Goal: Task Accomplishment & Management: Use online tool/utility

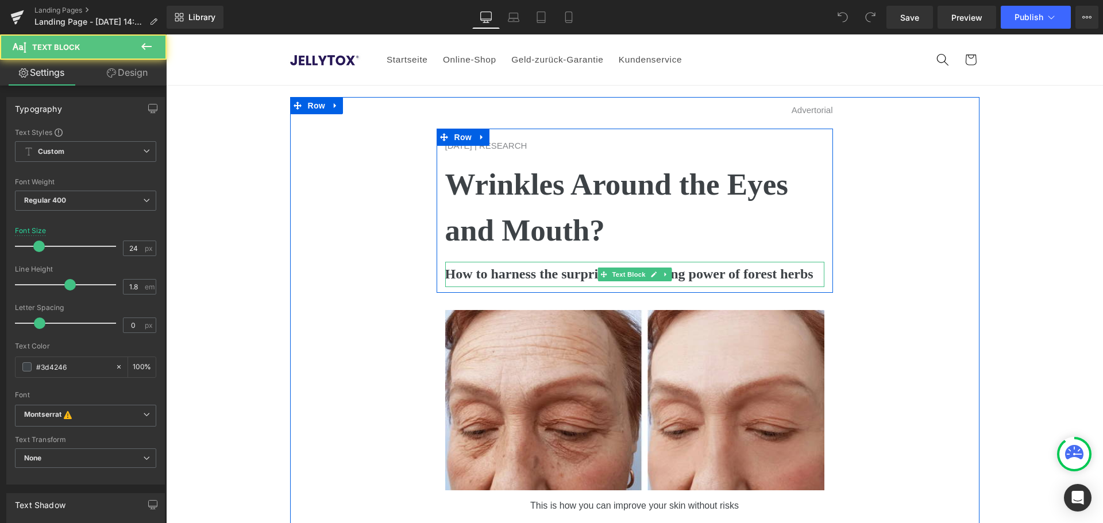
click at [528, 275] on b "How to harness the surprising anti-aging power of forest herbs" at bounding box center [629, 273] width 368 height 15
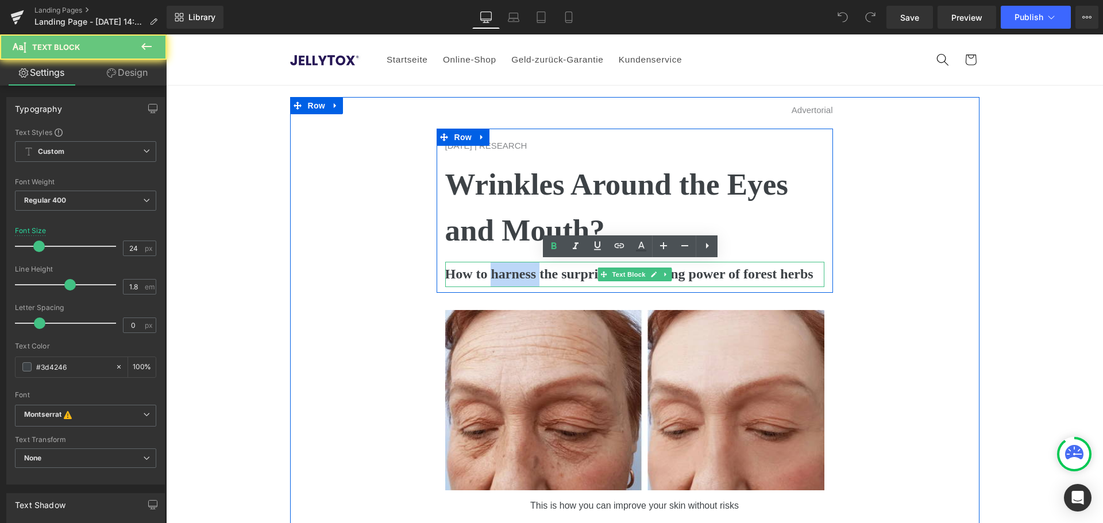
click at [528, 275] on b "How to harness the surprising anti-aging power of forest herbs" at bounding box center [629, 273] width 368 height 15
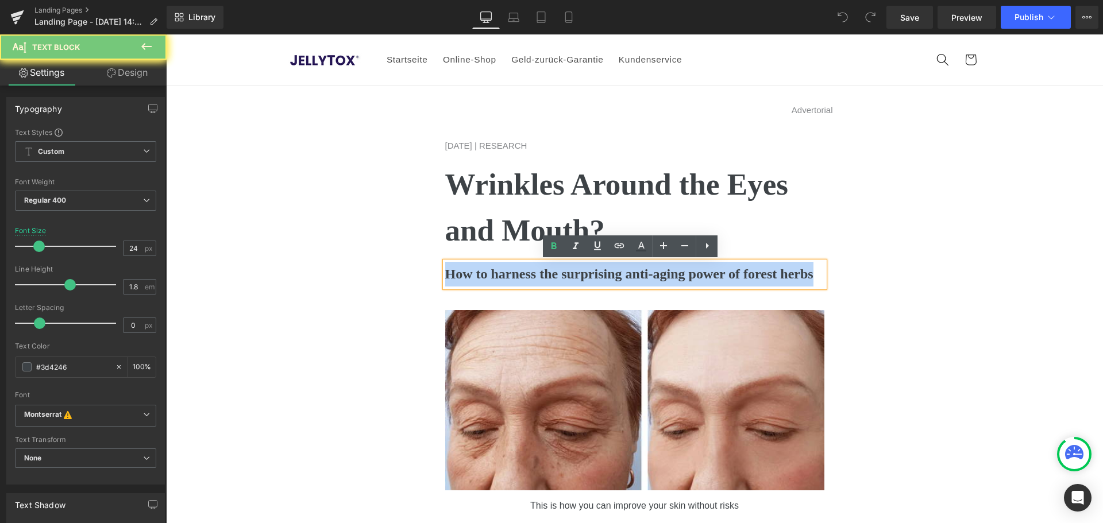
click at [528, 275] on b "How to harness the surprising anti-aging power of forest herbs" at bounding box center [629, 273] width 368 height 15
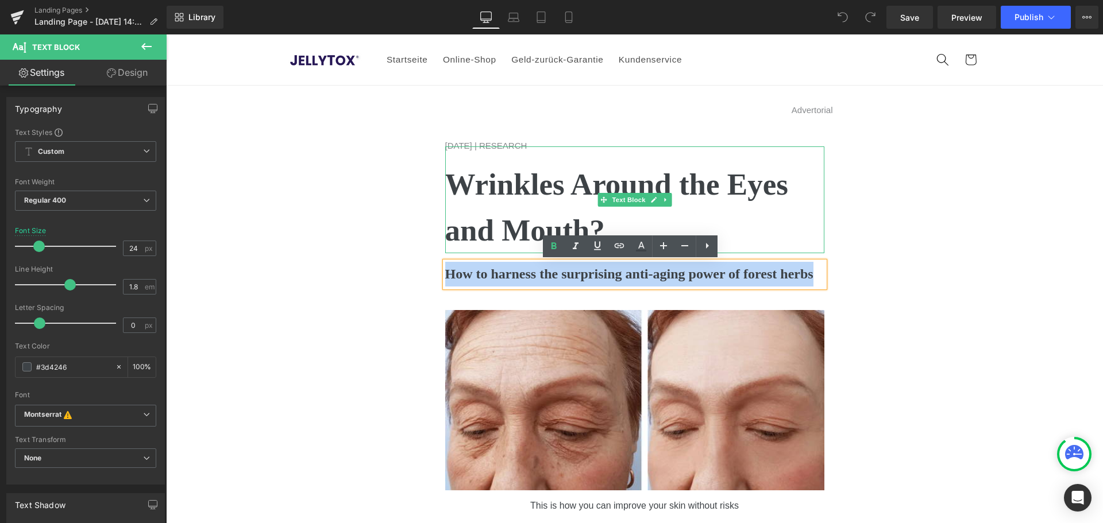
click at [466, 207] on p "Wrinkles Around the Eyes and Mouth?" at bounding box center [634, 207] width 379 height 91
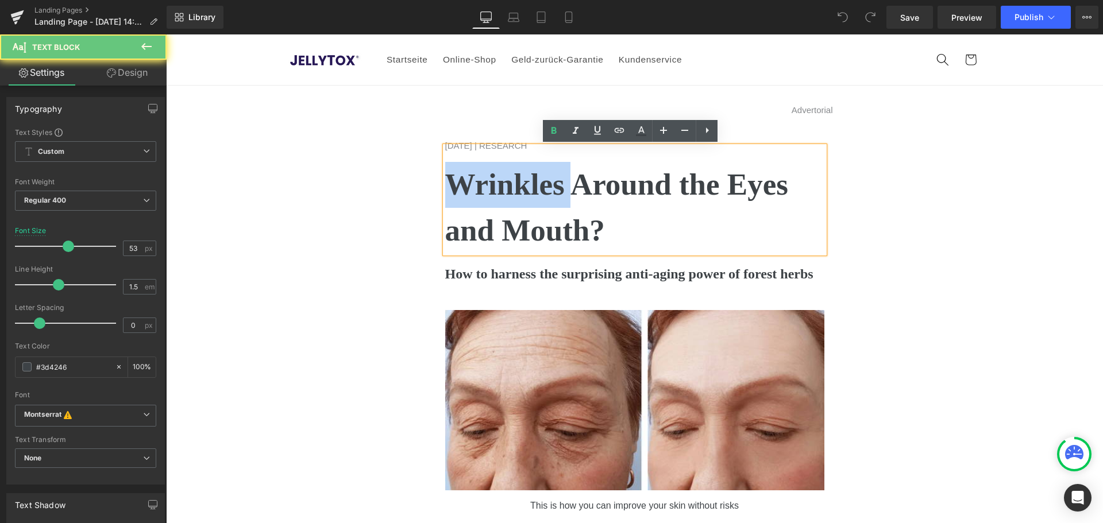
click at [466, 207] on p "Wrinkles Around the Eyes and Mouth?" at bounding box center [634, 207] width 379 height 91
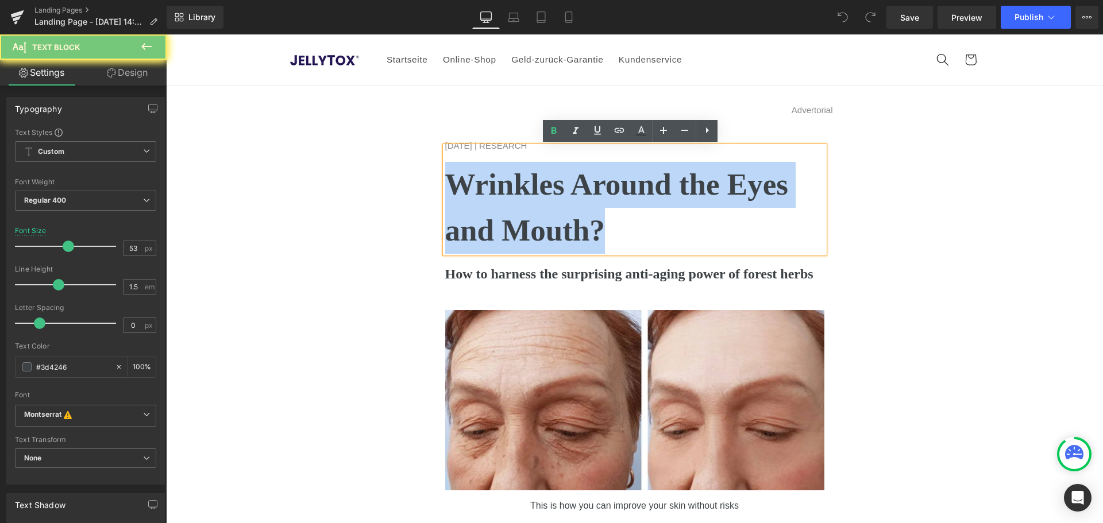
click at [466, 207] on p "Wrinkles Around the Eyes and Mouth?" at bounding box center [634, 207] width 379 height 91
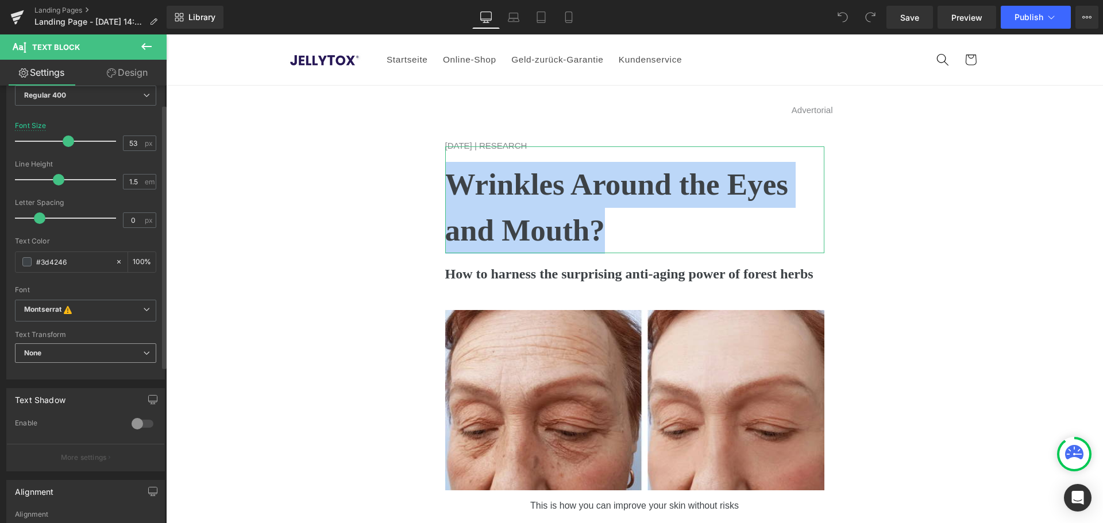
scroll to position [115, 0]
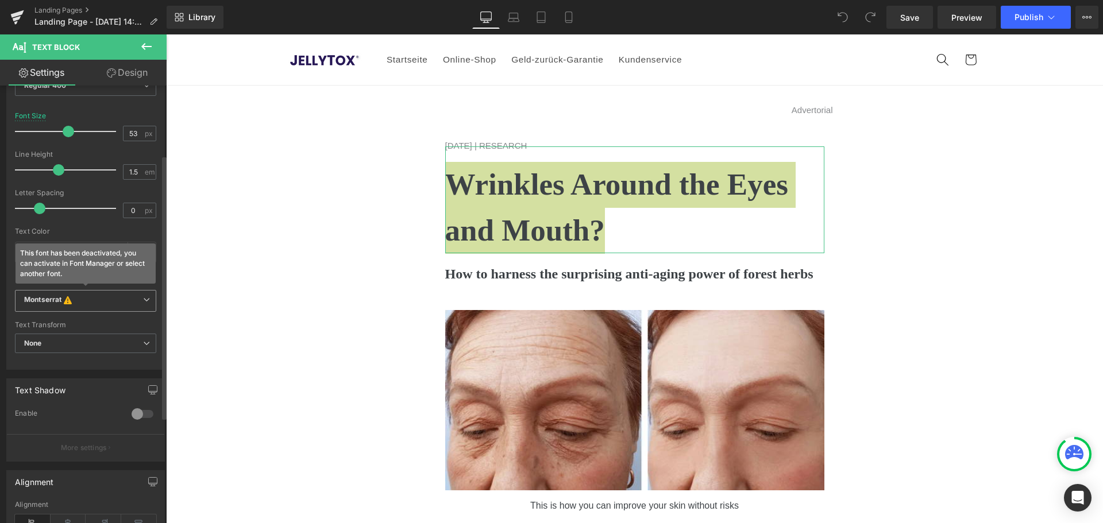
click at [84, 301] on b "Montserrat This font has been deactivated, you can activate in Font Manager or …" at bounding box center [83, 300] width 119 height 11
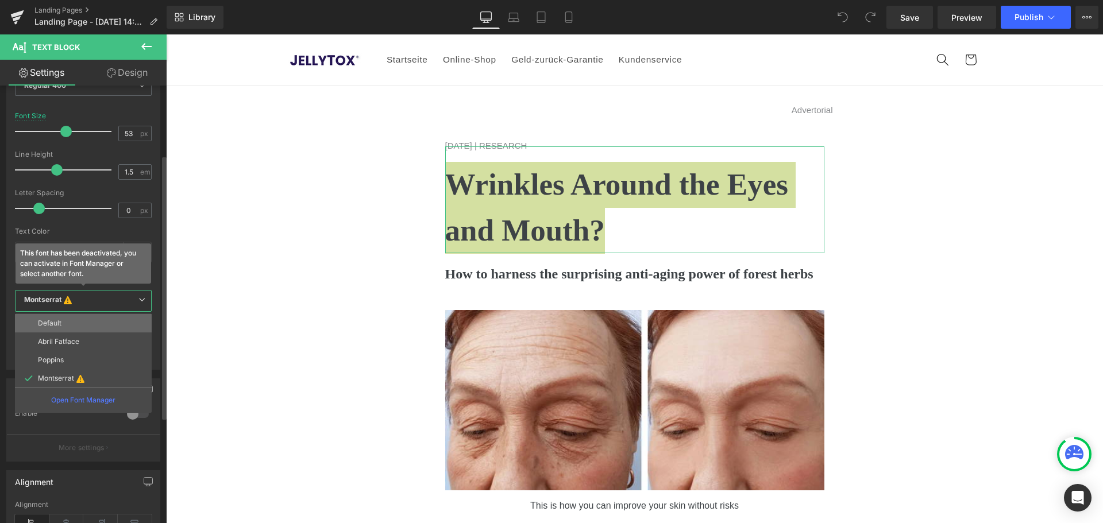
click at [74, 318] on li "Default" at bounding box center [83, 323] width 137 height 18
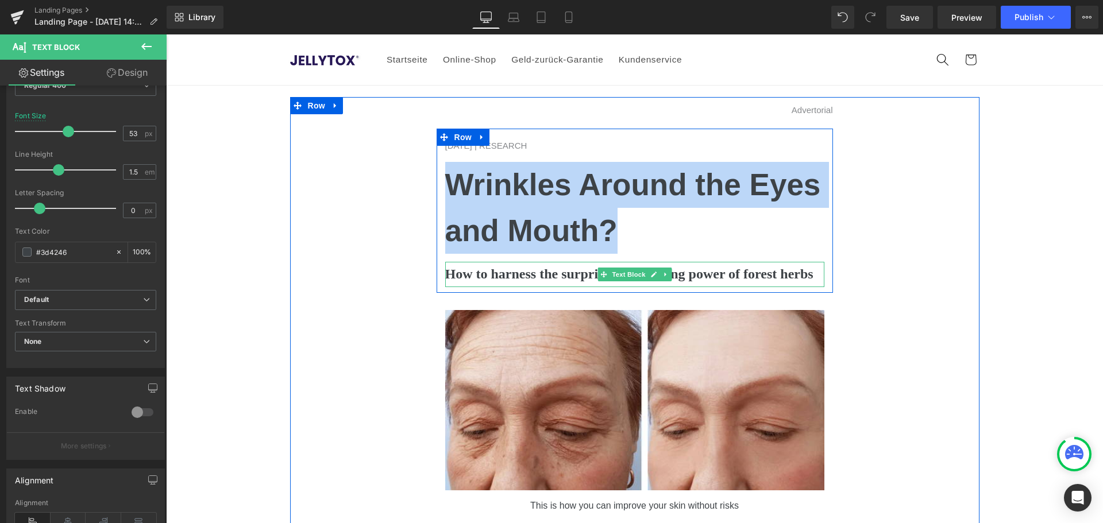
click at [494, 275] on b "How to harness the surprising anti-aging power of forest herbs" at bounding box center [629, 273] width 368 height 15
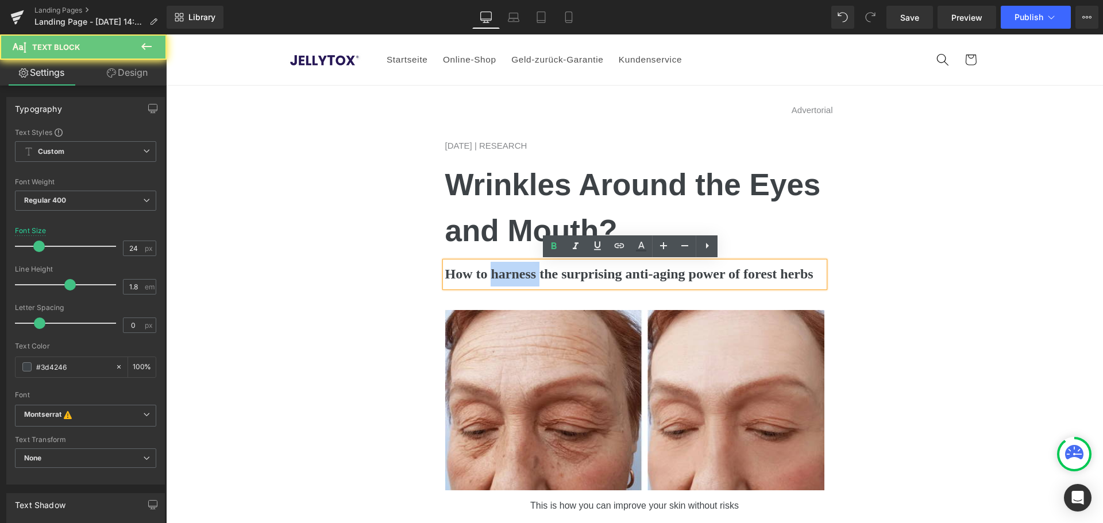
click at [494, 275] on b "How to harness the surprising anti-aging power of forest herbs" at bounding box center [629, 273] width 368 height 15
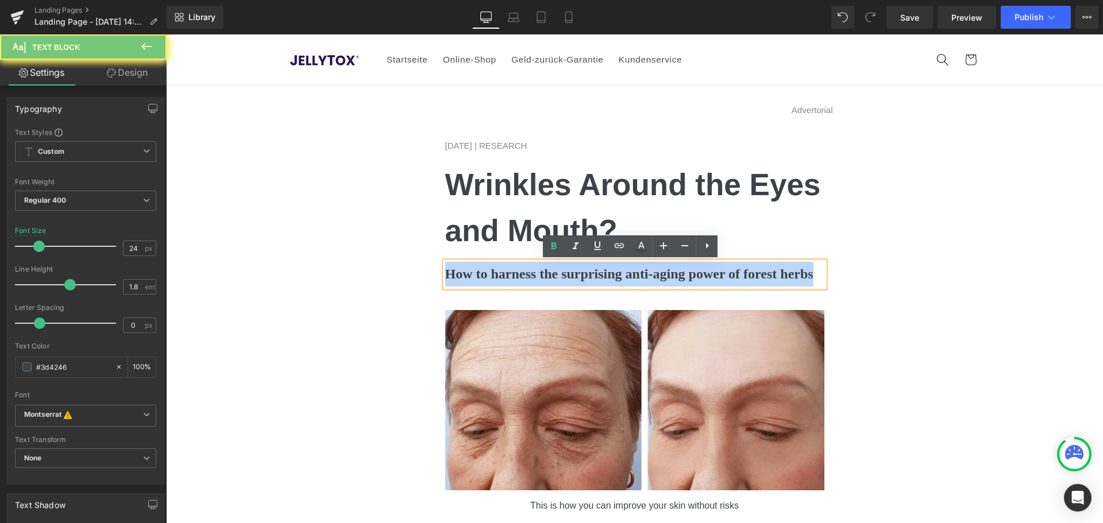
click at [494, 275] on b "How to harness the surprising anti-aging power of forest herbs" at bounding box center [629, 273] width 368 height 15
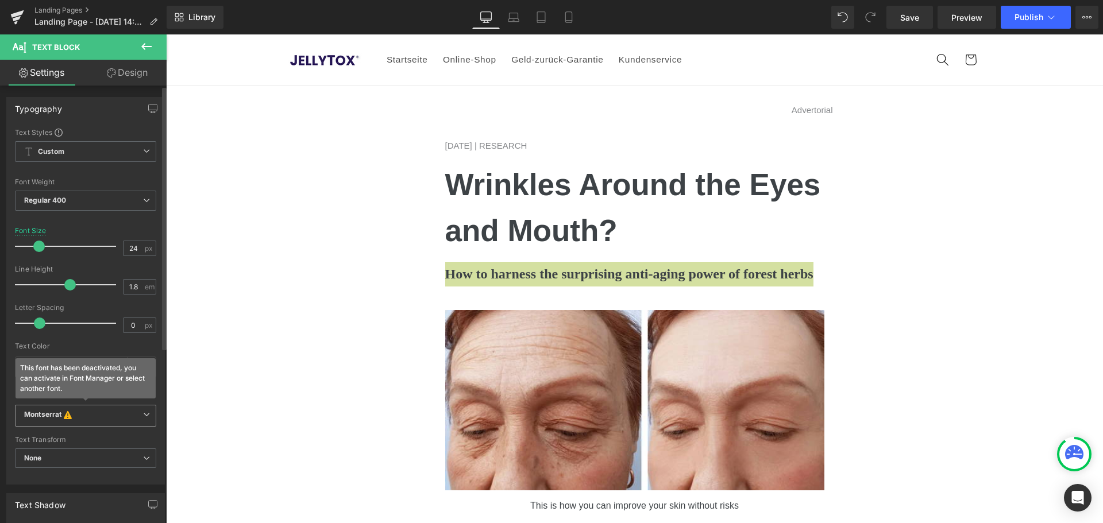
click at [74, 416] on icon "This font has been deactivated, you can activate in Font Manager or select anot…" at bounding box center [67, 415] width 13 height 11
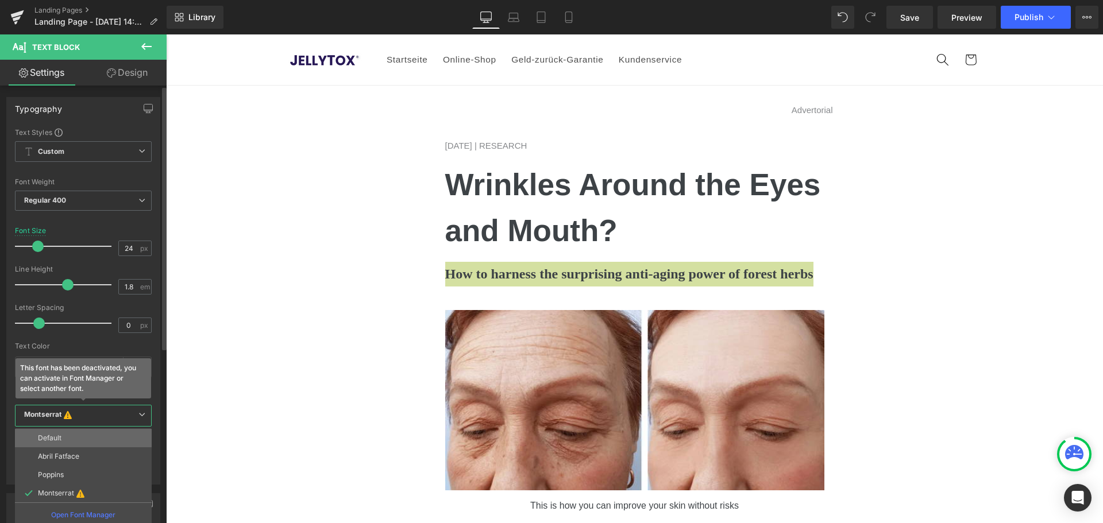
click at [72, 431] on li "Default" at bounding box center [83, 438] width 137 height 18
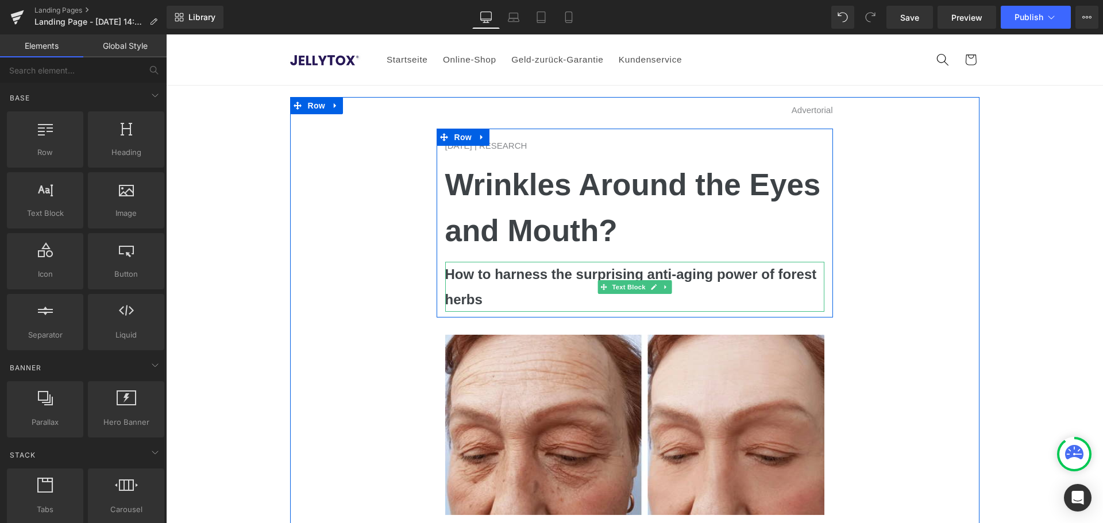
click at [506, 285] on p "How to harness the surprising anti-aging power of forest herbs" at bounding box center [634, 286] width 379 height 49
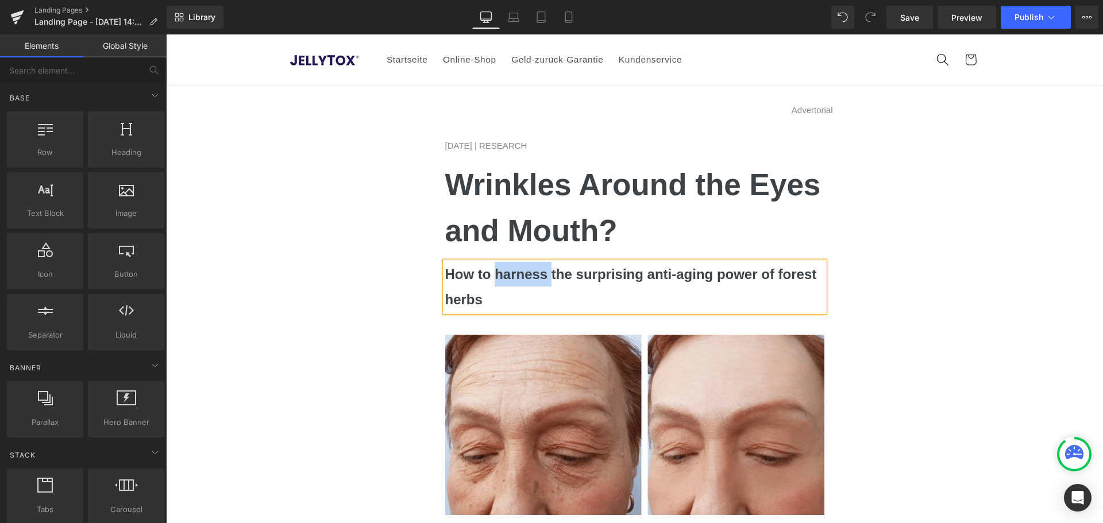
click at [506, 285] on p "How to harness the surprising anti-aging power of forest herbs" at bounding box center [634, 286] width 379 height 49
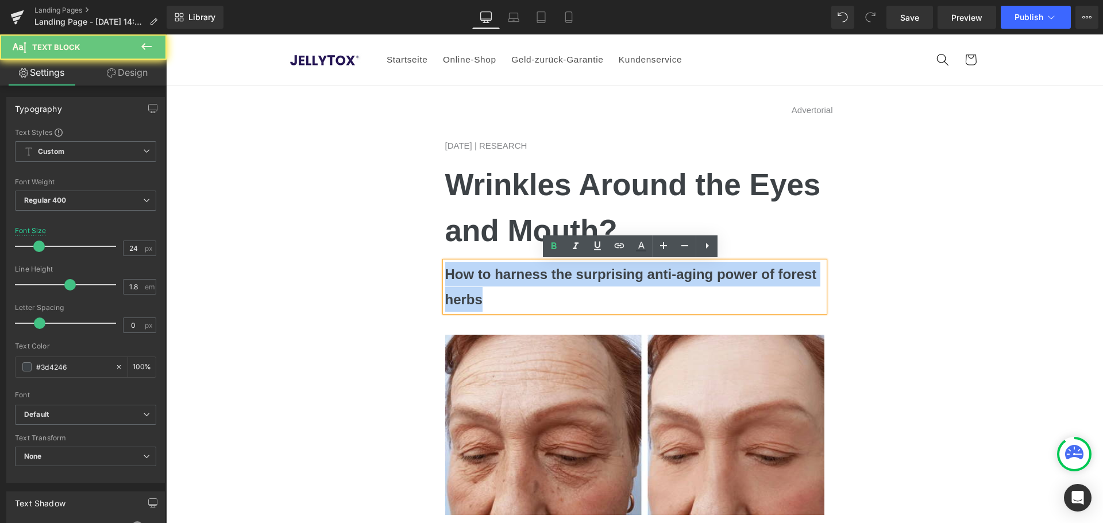
click at [506, 285] on p "How to harness the surprising anti-aging power of forest herbs" at bounding box center [634, 286] width 379 height 49
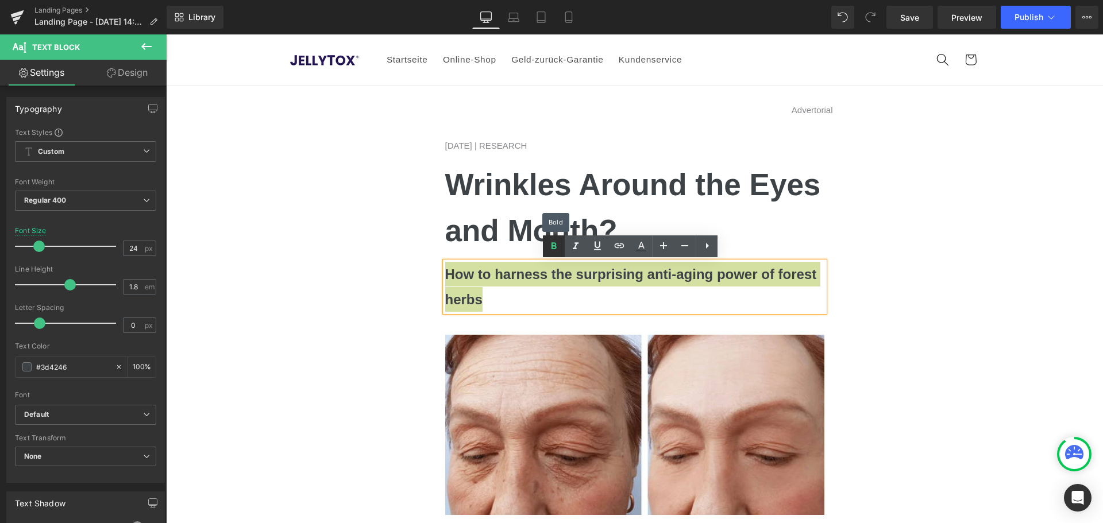
click at [562, 248] on link at bounding box center [554, 246] width 22 height 22
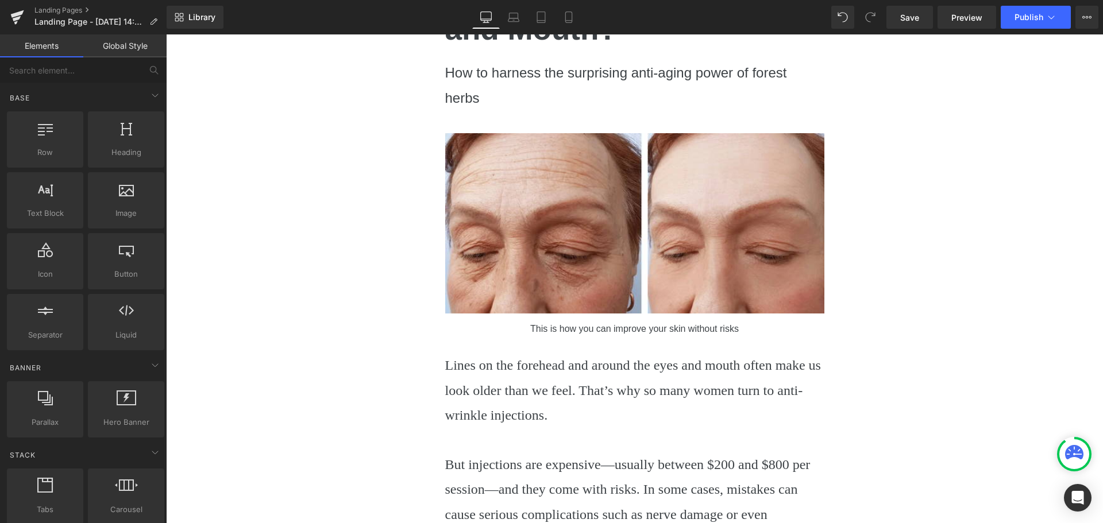
scroll to position [402, 0]
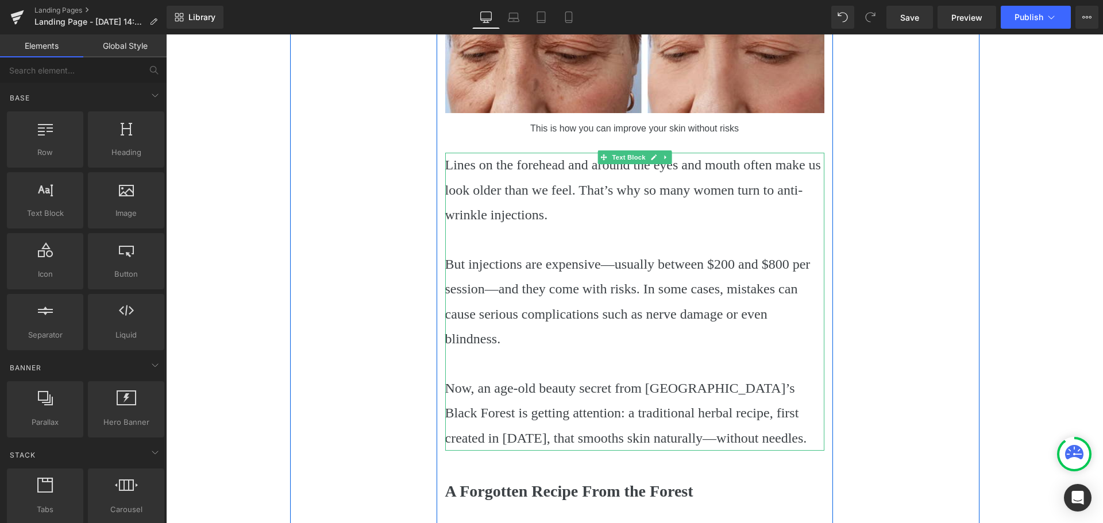
click at [532, 186] on p "Lines on the forehead and around the eyes and mouth often make us look older th…" at bounding box center [634, 190] width 379 height 75
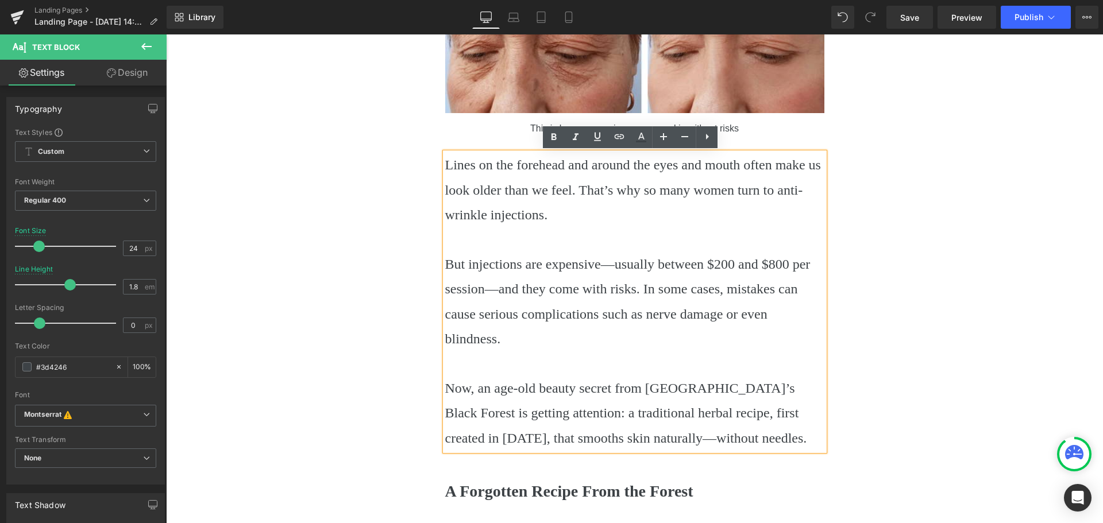
click at [493, 210] on p "Lines on the forehead and around the eyes and mouth often make us look older th…" at bounding box center [634, 190] width 379 height 75
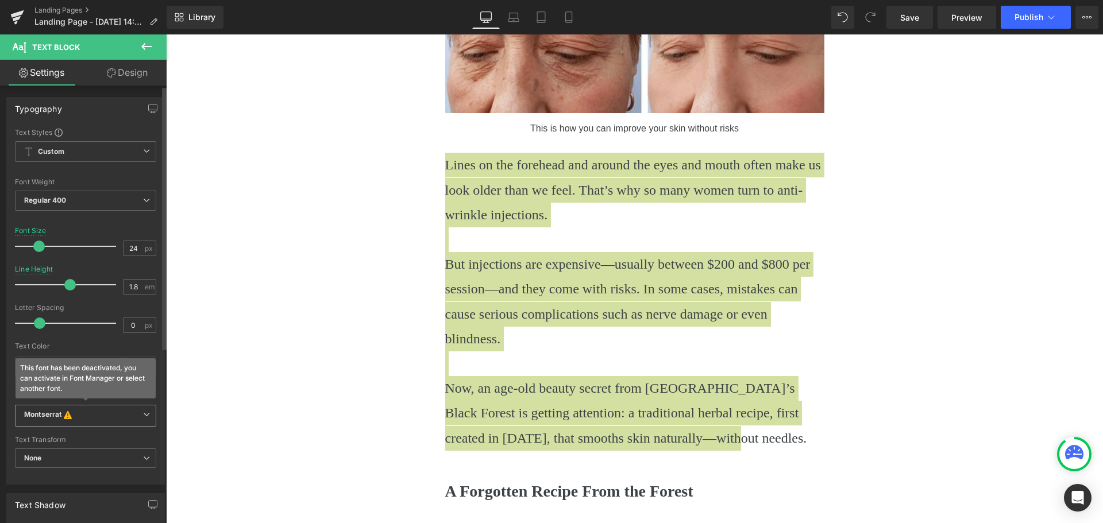
click at [78, 414] on b "Montserrat This font has been deactivated, you can activate in Font Manager or …" at bounding box center [83, 415] width 119 height 11
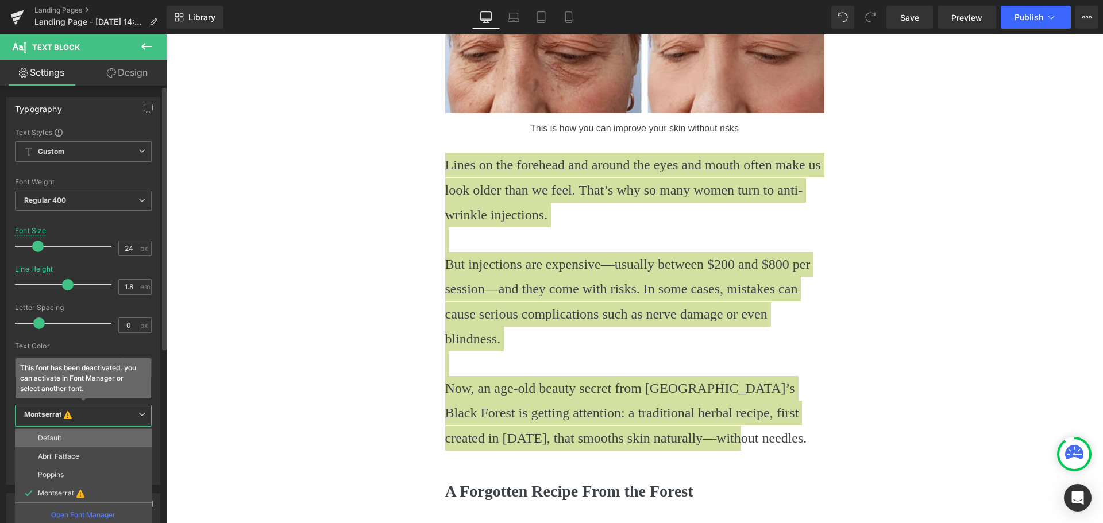
click at [82, 431] on li "Default" at bounding box center [83, 438] width 137 height 18
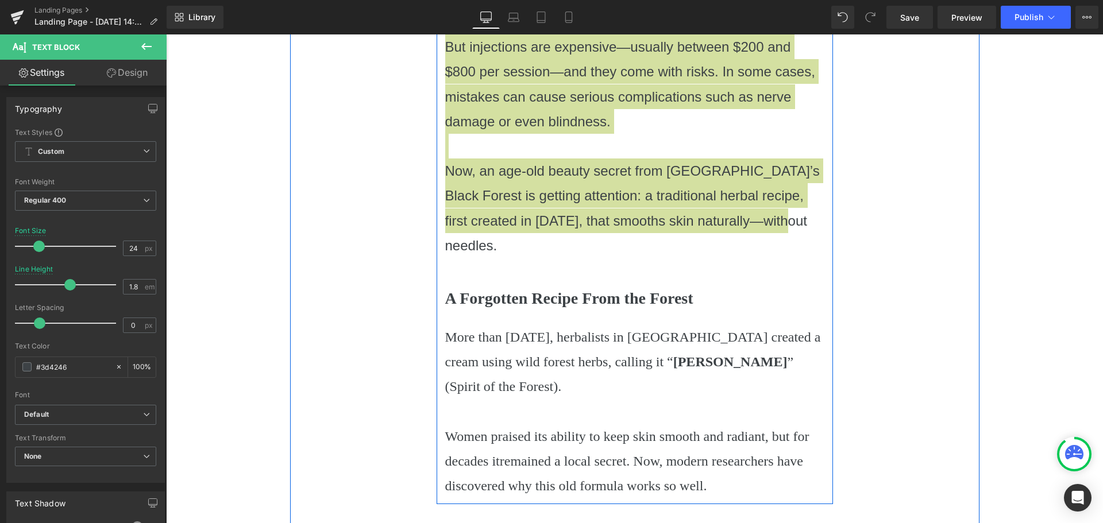
scroll to position [632, 0]
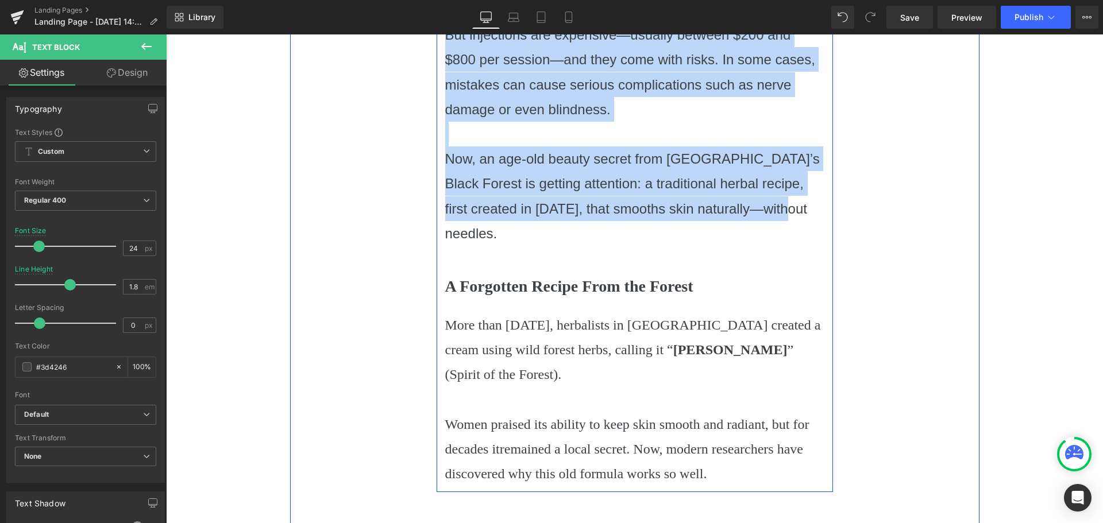
click at [505, 277] on b "A Forgotten Recipe From the Forest" at bounding box center [569, 286] width 248 height 18
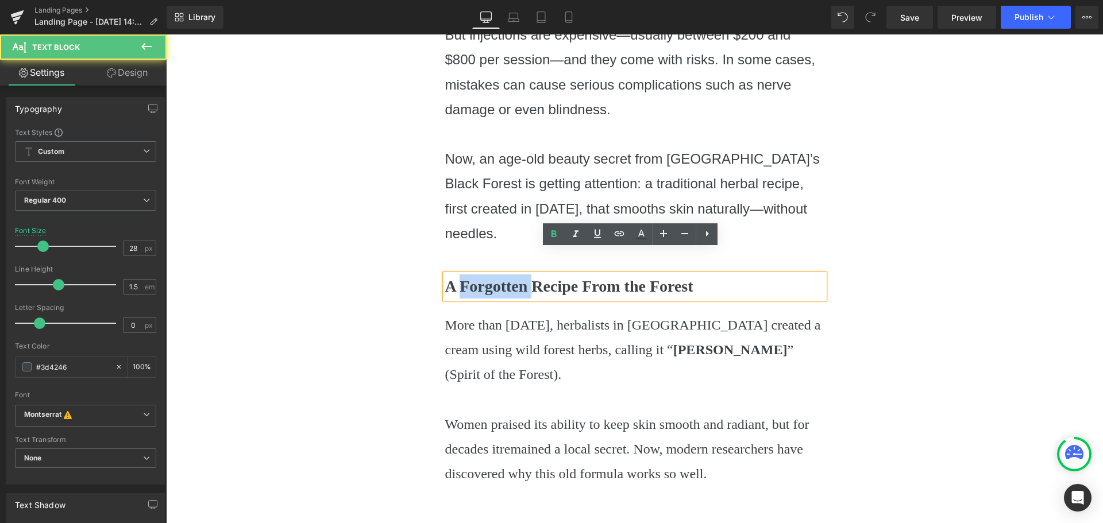
click at [505, 277] on b "A Forgotten Recipe From the Forest" at bounding box center [569, 286] width 248 height 18
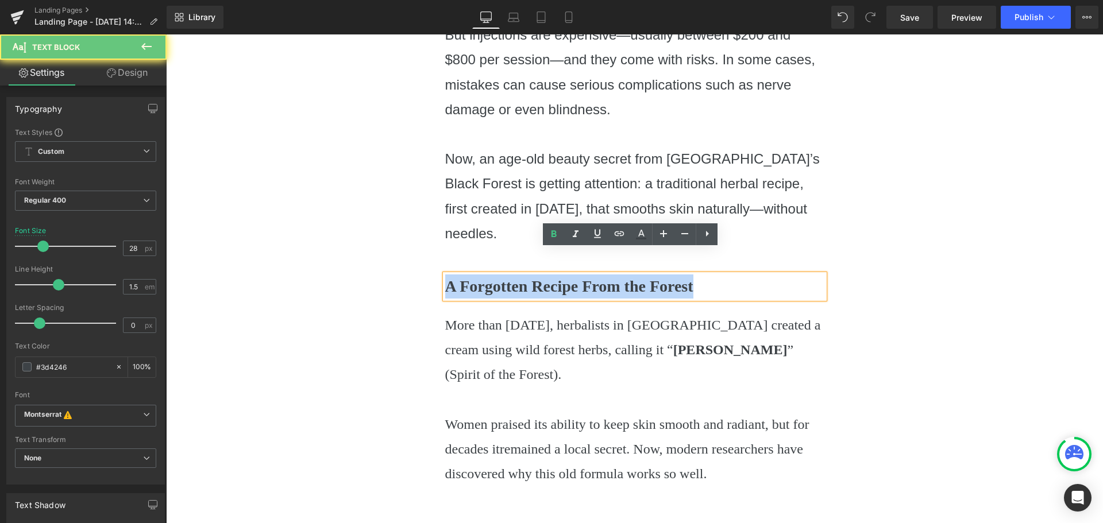
click at [505, 277] on b "A Forgotten Recipe From the Forest" at bounding box center [569, 286] width 248 height 18
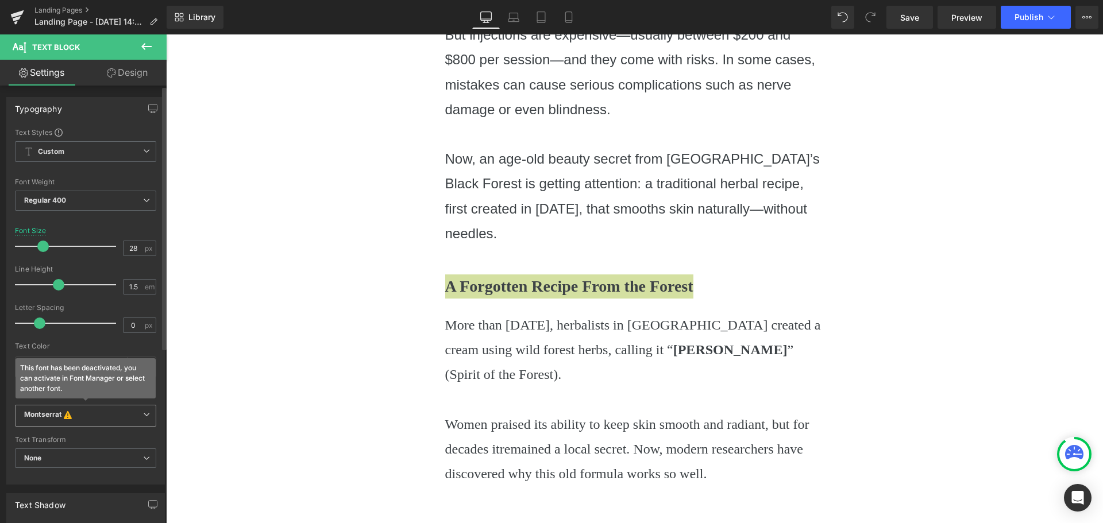
click at [74, 411] on icon "This font has been deactivated, you can activate in Font Manager or select anot…" at bounding box center [67, 415] width 13 height 11
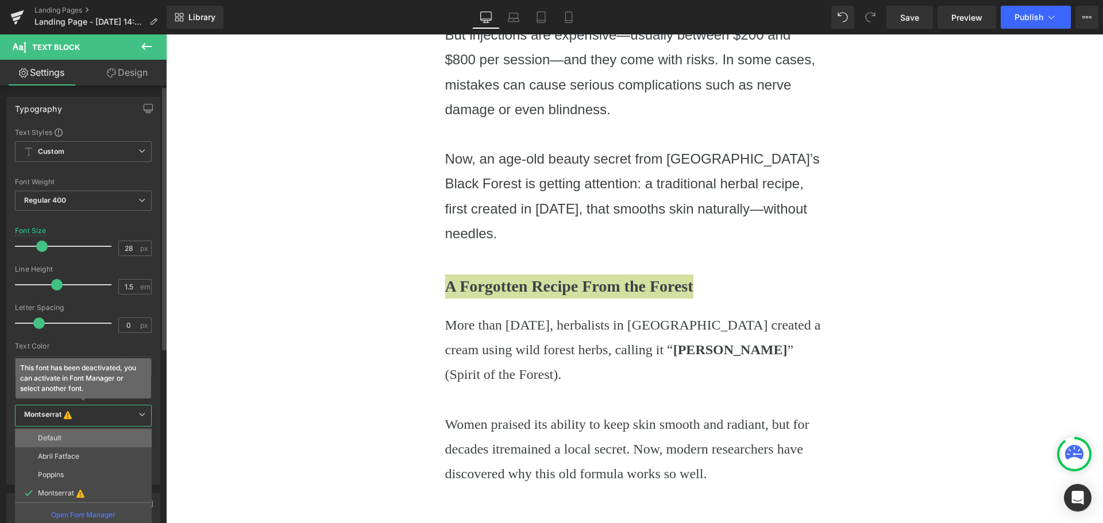
click at [70, 431] on li "Default" at bounding box center [83, 438] width 137 height 18
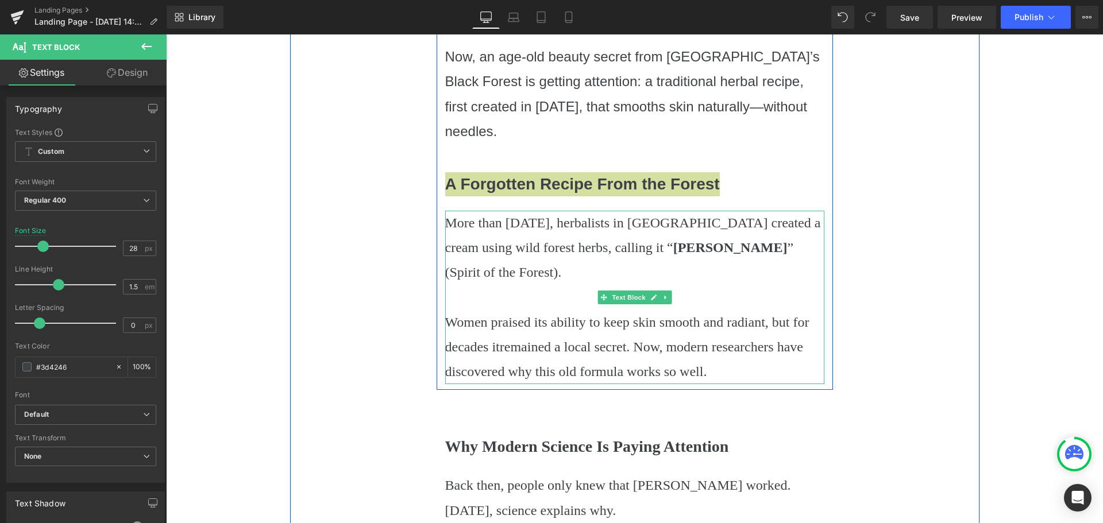
scroll to position [747, 0]
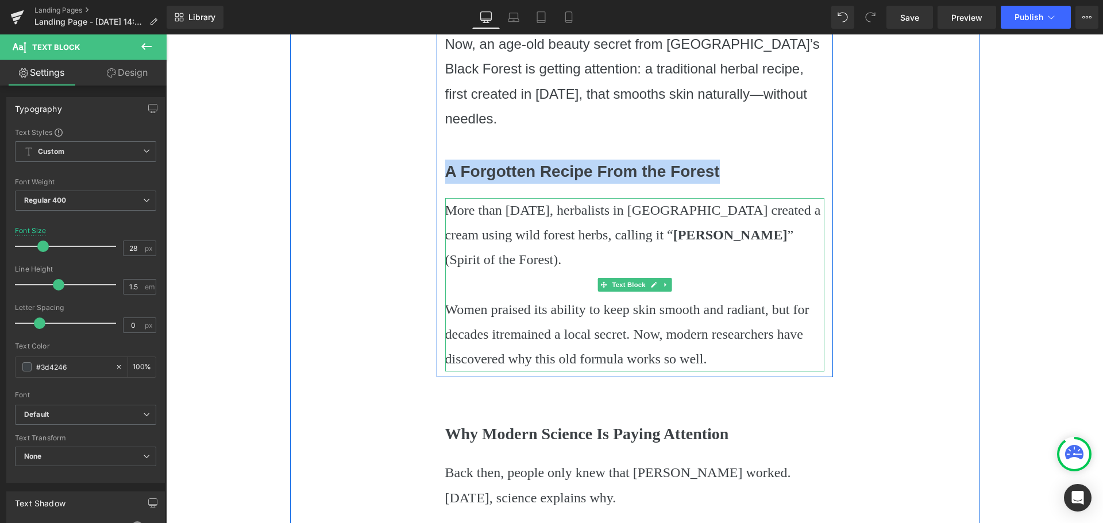
click at [524, 209] on p "More than [DATE], herbalists in [GEOGRAPHIC_DATA] created a cream using wild fo…" at bounding box center [634, 235] width 379 height 75
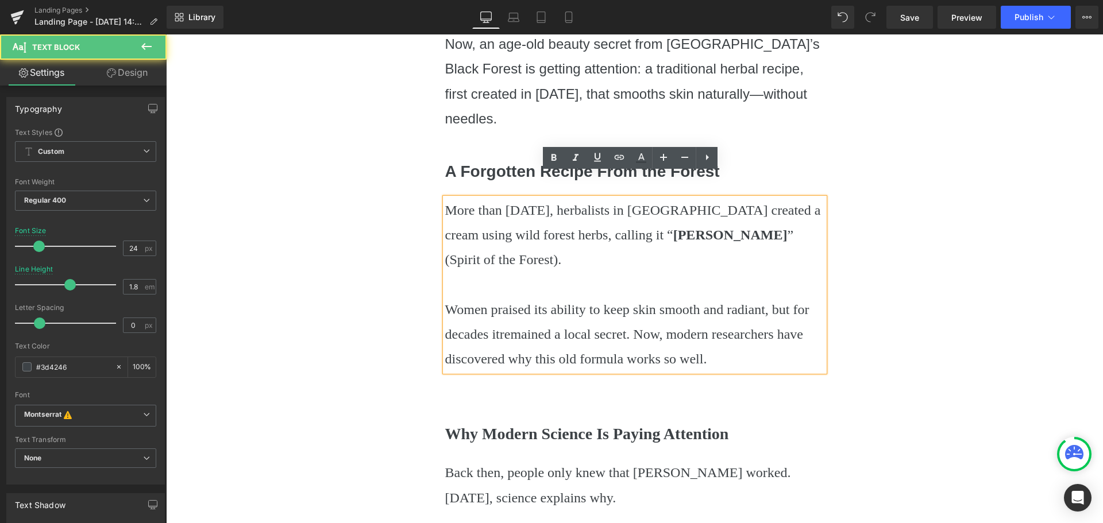
click at [511, 203] on p "More than [DATE], herbalists in [GEOGRAPHIC_DATA] created a cream using wild fo…" at bounding box center [634, 235] width 379 height 75
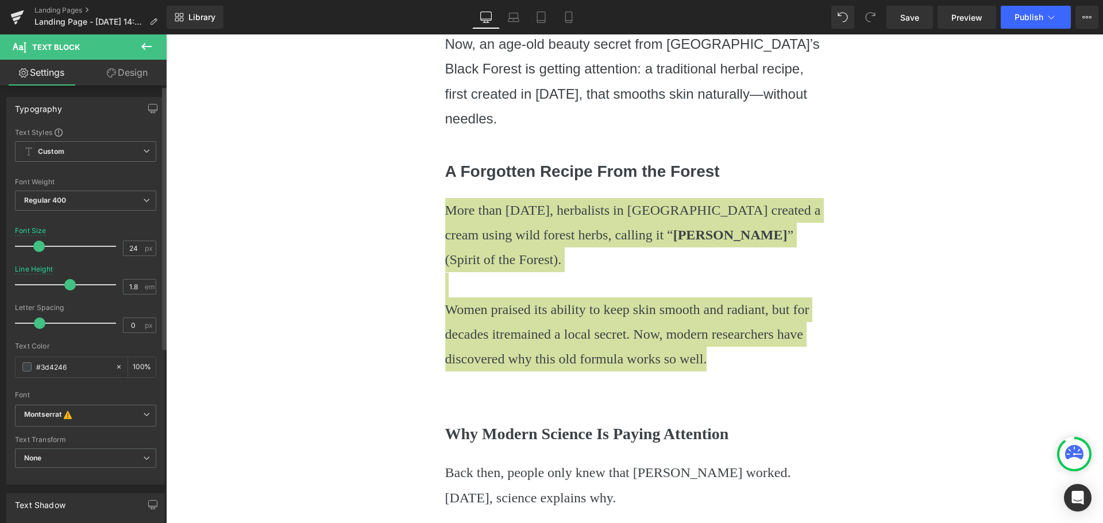
click at [113, 401] on div "Font Default Abril Fatface Poppins [GEOGRAPHIC_DATA] [GEOGRAPHIC_DATA] This fon…" at bounding box center [85, 266] width 141 height 277
click at [84, 420] on b "Montserrat This font has been deactivated, you can activate in Font Manager or …" at bounding box center [83, 415] width 119 height 11
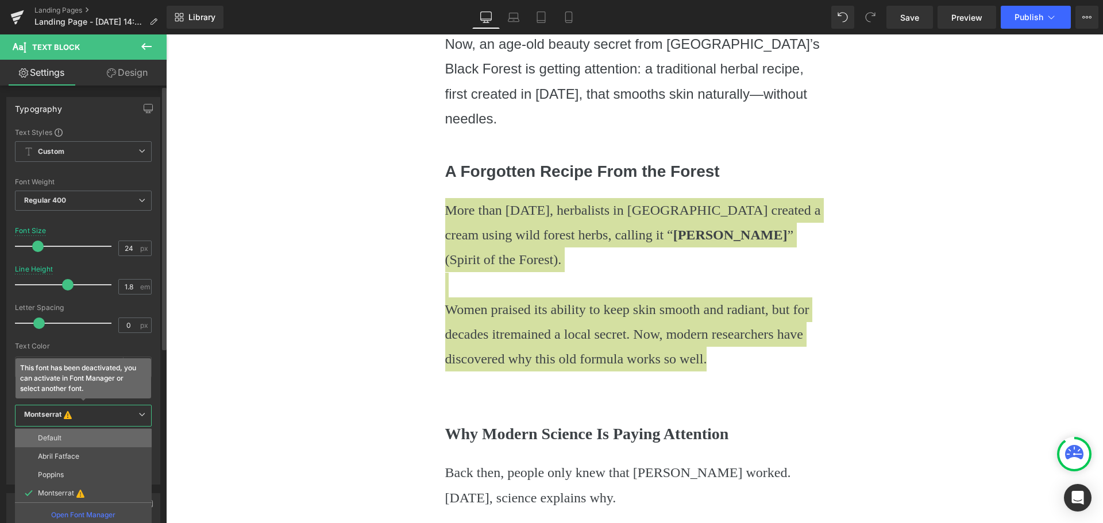
click at [69, 431] on li "Default" at bounding box center [83, 438] width 137 height 18
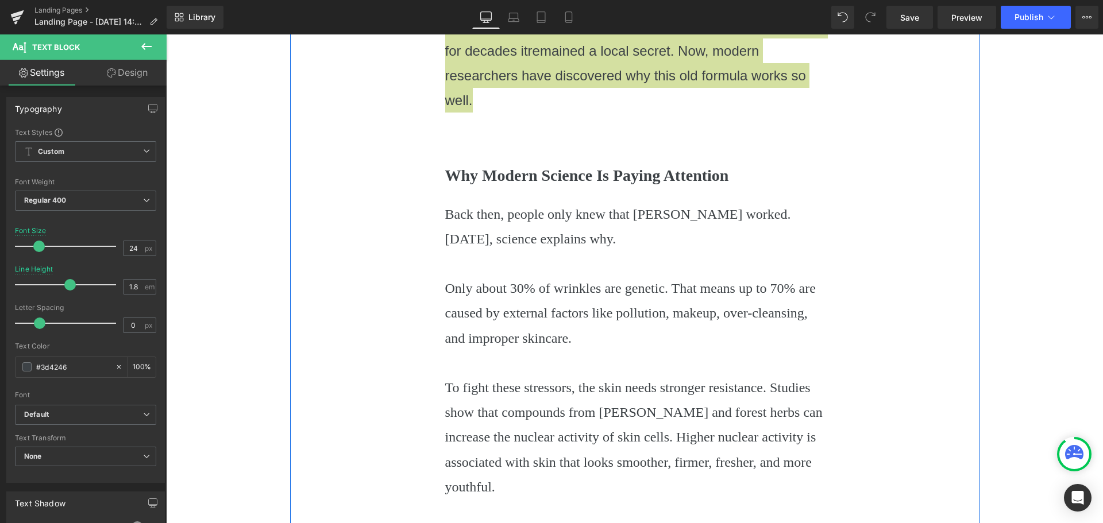
scroll to position [1034, 0]
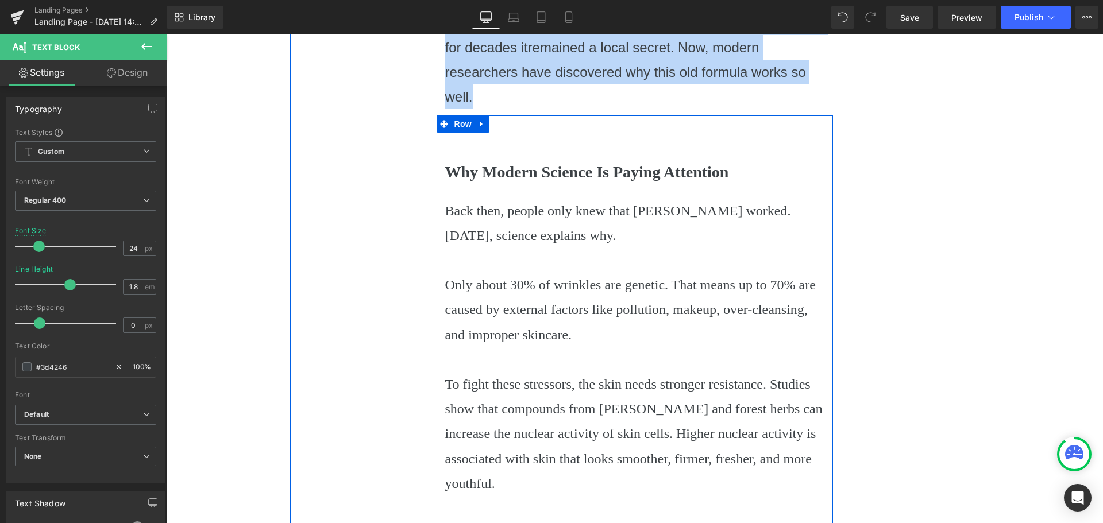
click at [489, 163] on b "Why Modern Science Is Paying Attention" at bounding box center [587, 172] width 284 height 18
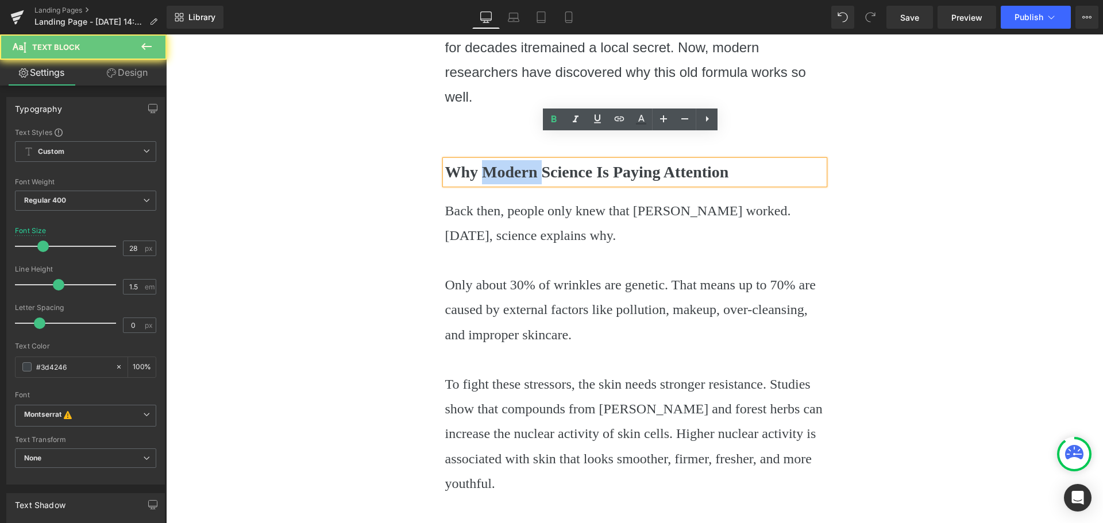
click at [489, 163] on b "Why Modern Science Is Paying Attention" at bounding box center [587, 172] width 284 height 18
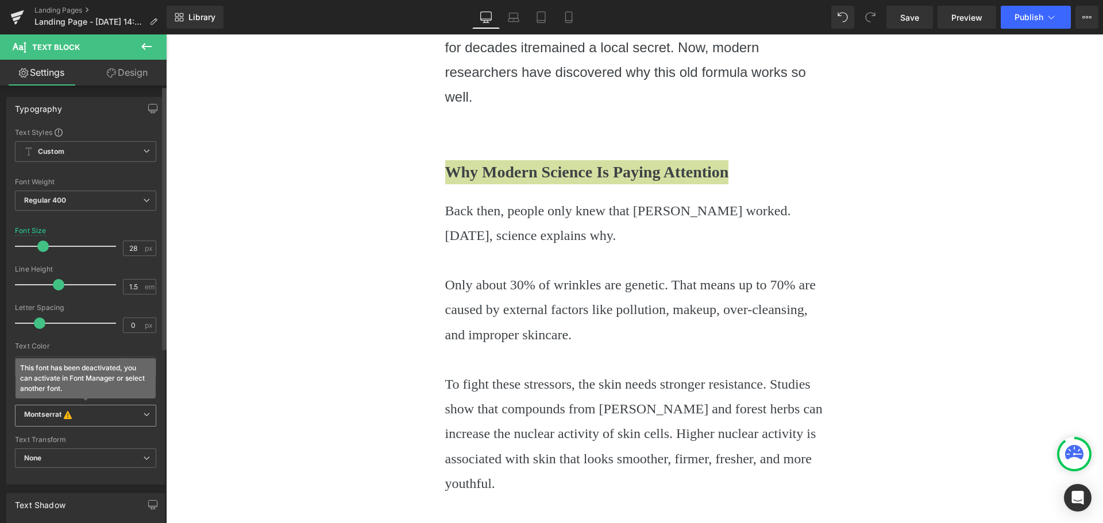
click at [79, 418] on b "Montserrat This font has been deactivated, you can activate in Font Manager or …" at bounding box center [83, 415] width 119 height 11
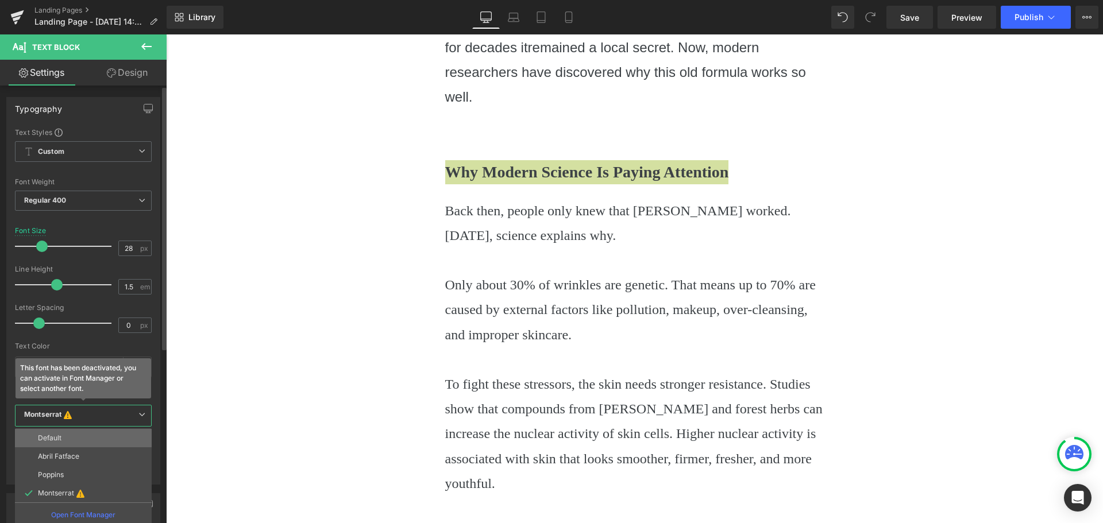
click at [69, 434] on li "Default" at bounding box center [83, 438] width 137 height 18
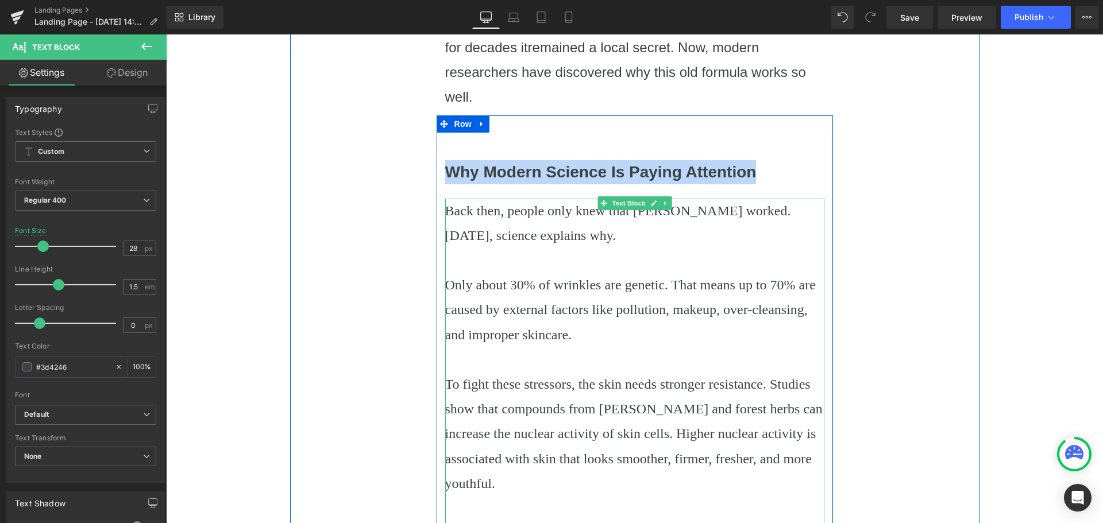
click at [476, 214] on p "Back then, people only knew that [PERSON_NAME] worked. [DATE], science explains…" at bounding box center [634, 223] width 379 height 49
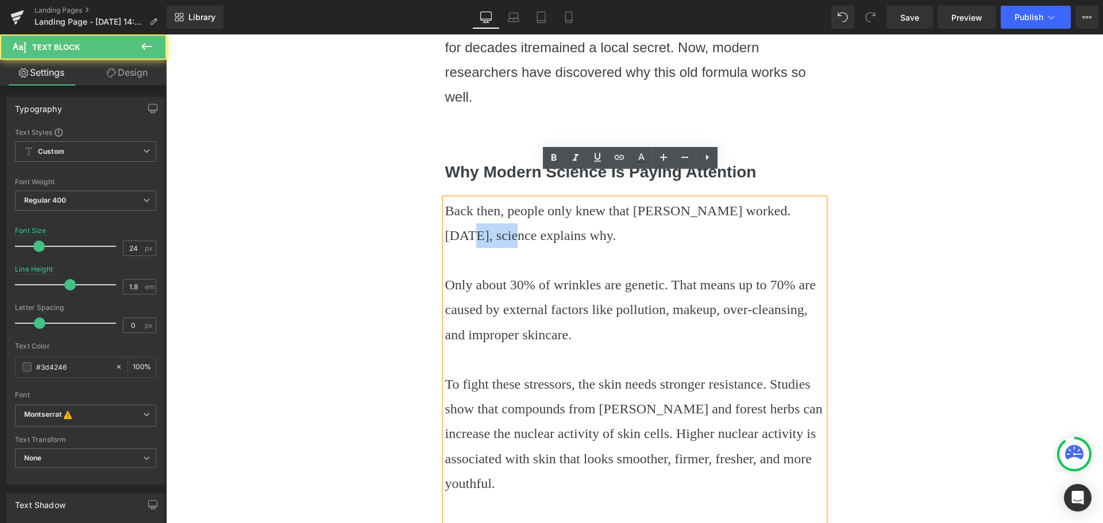
click at [476, 214] on p "Back then, people only knew that [PERSON_NAME] worked. [DATE], science explains…" at bounding box center [634, 223] width 379 height 49
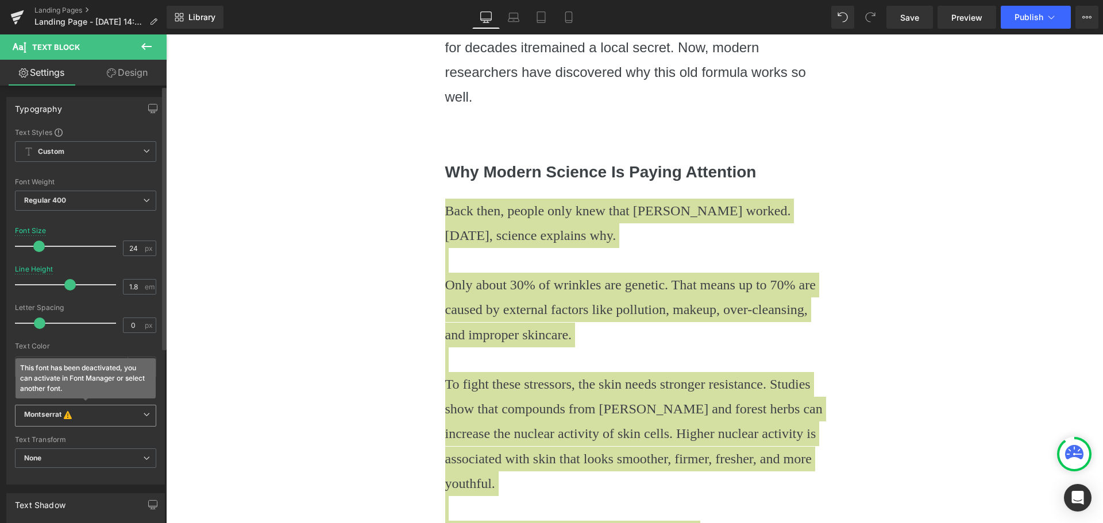
click at [69, 416] on icon at bounding box center [68, 414] width 8 height 9
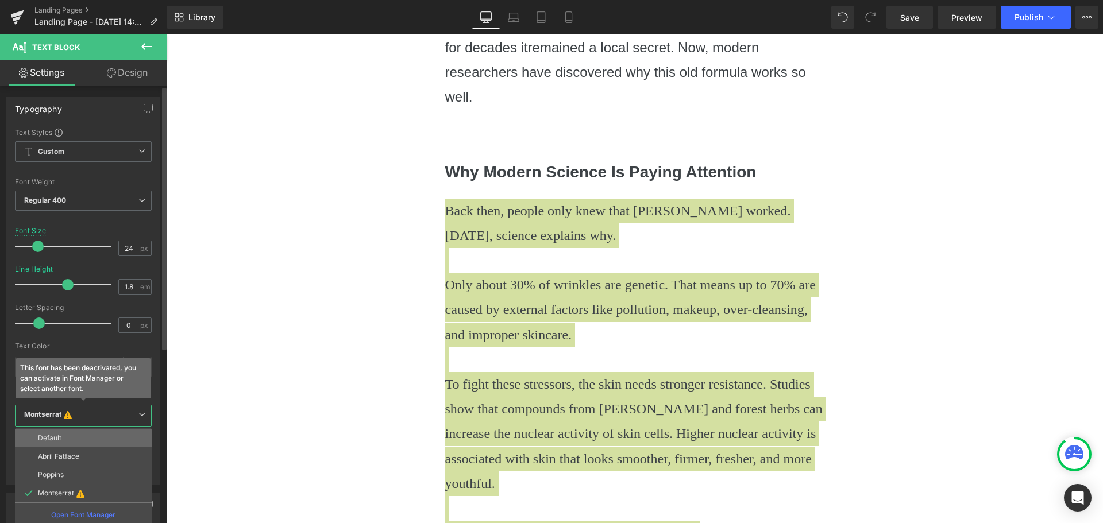
click at [63, 439] on li "Default" at bounding box center [83, 438] width 137 height 18
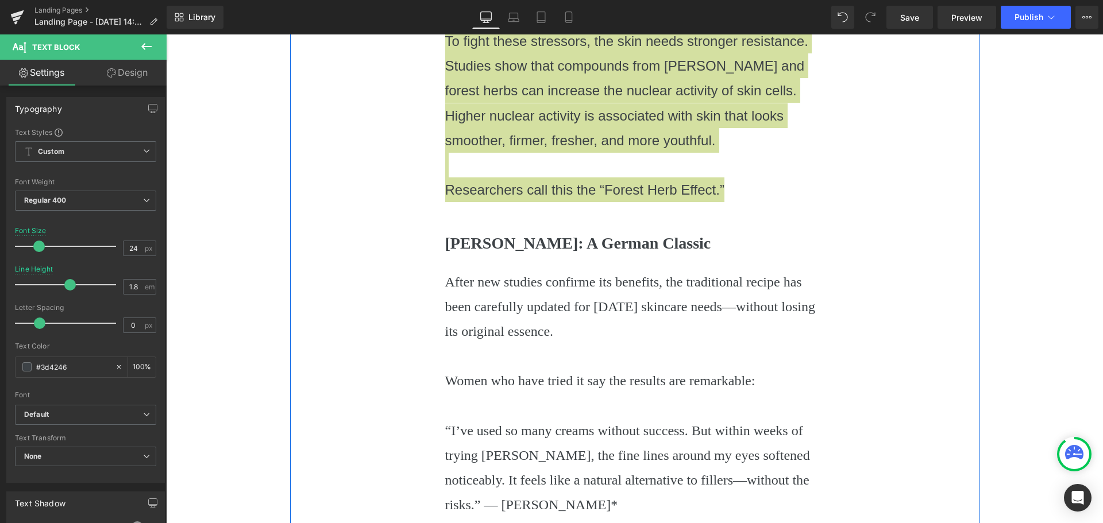
scroll to position [1378, 0]
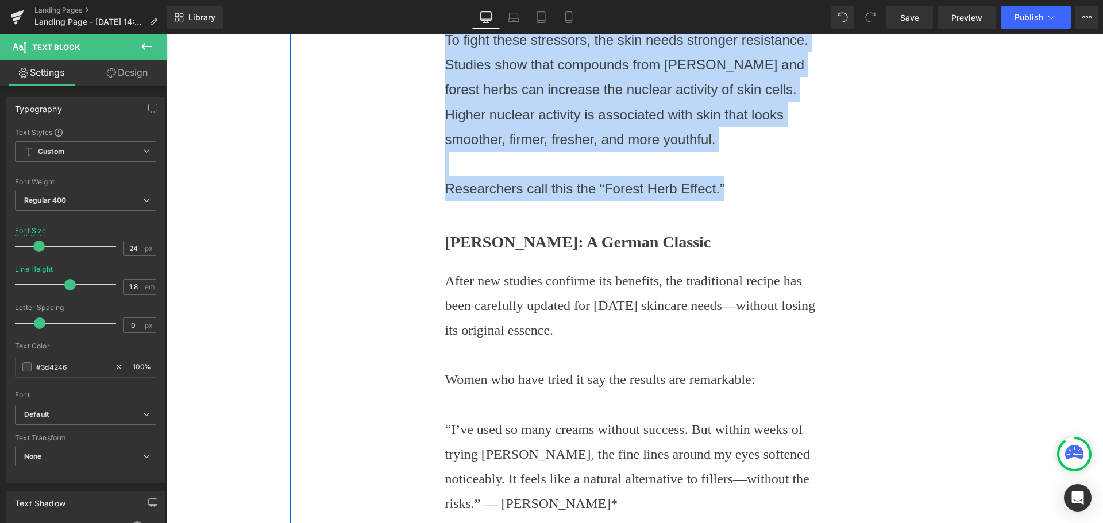
click at [494, 282] on p "After new studies confirme its benefits, the traditional recipe has been carefu…" at bounding box center [634, 306] width 379 height 75
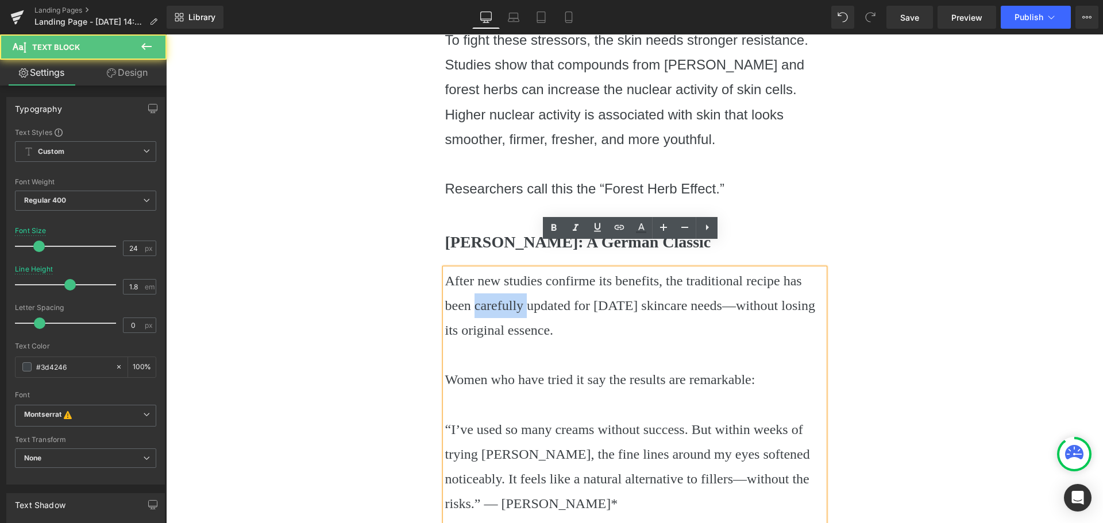
click at [494, 282] on p "After new studies confirme its benefits, the traditional recipe has been carefu…" at bounding box center [634, 306] width 379 height 75
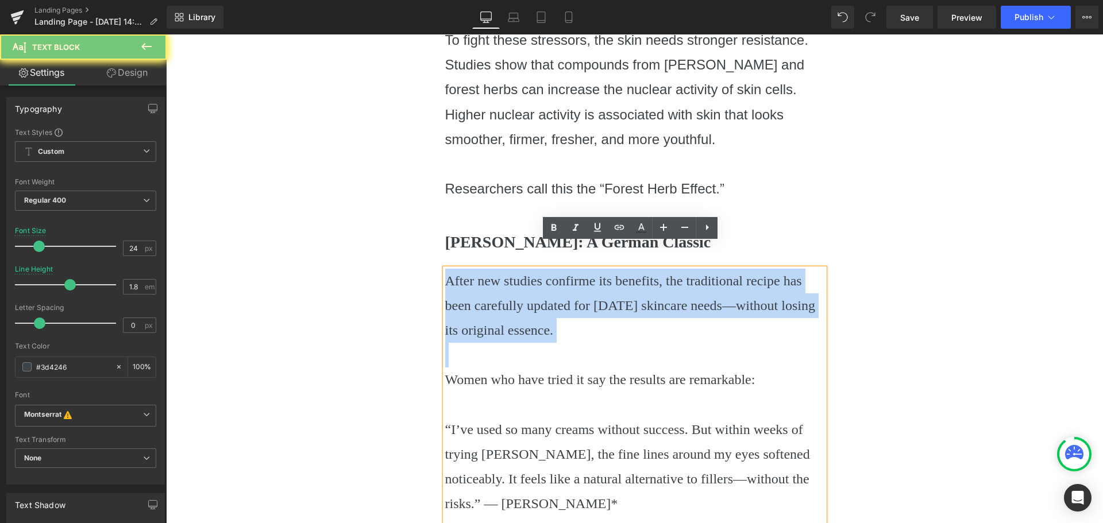
click at [494, 282] on p "After new studies confirme its benefits, the traditional recipe has been carefu…" at bounding box center [634, 306] width 379 height 75
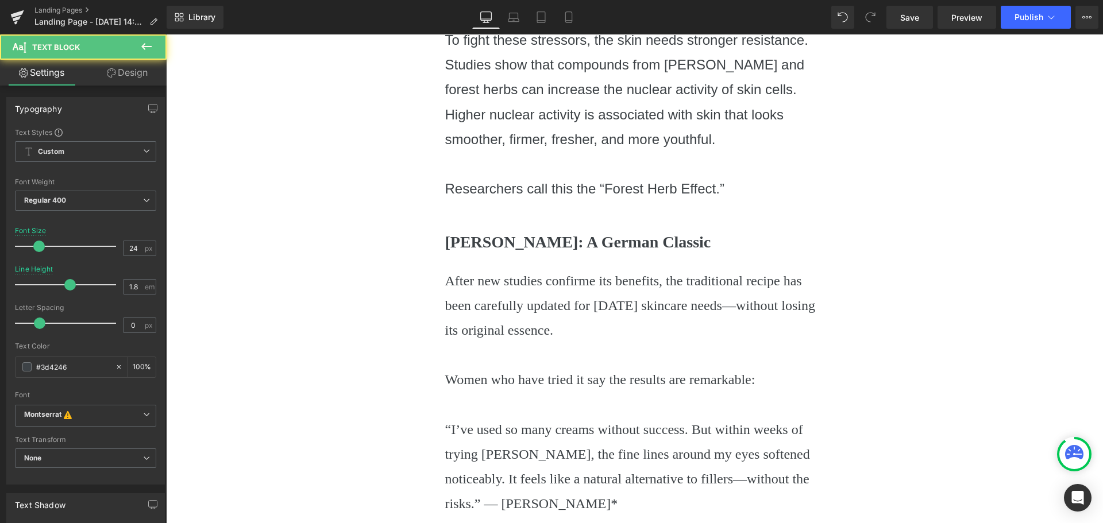
click at [537, 393] on p at bounding box center [634, 405] width 379 height 25
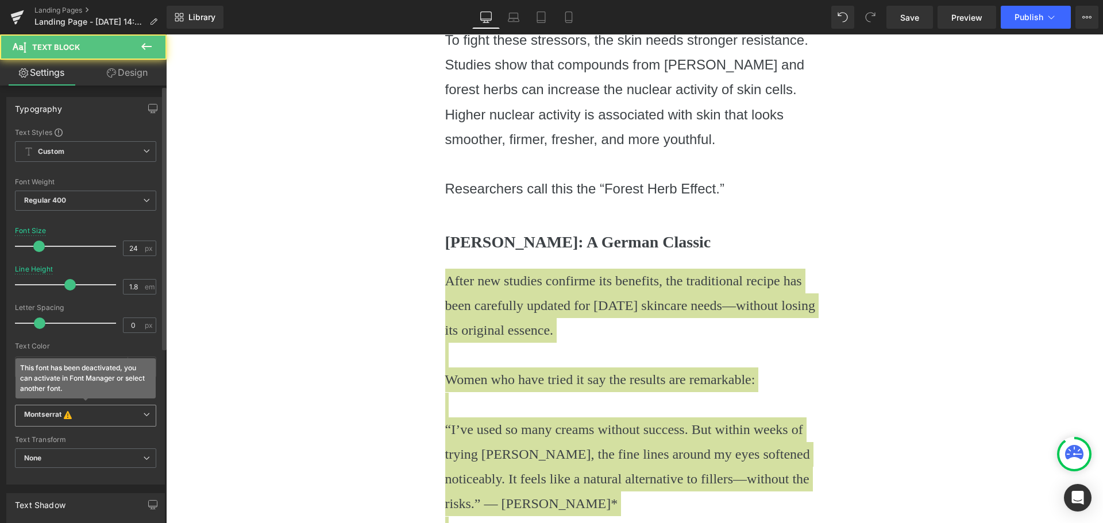
click at [94, 420] on b "Montserrat This font has been deactivated, you can activate in Font Manager or …" at bounding box center [83, 415] width 119 height 11
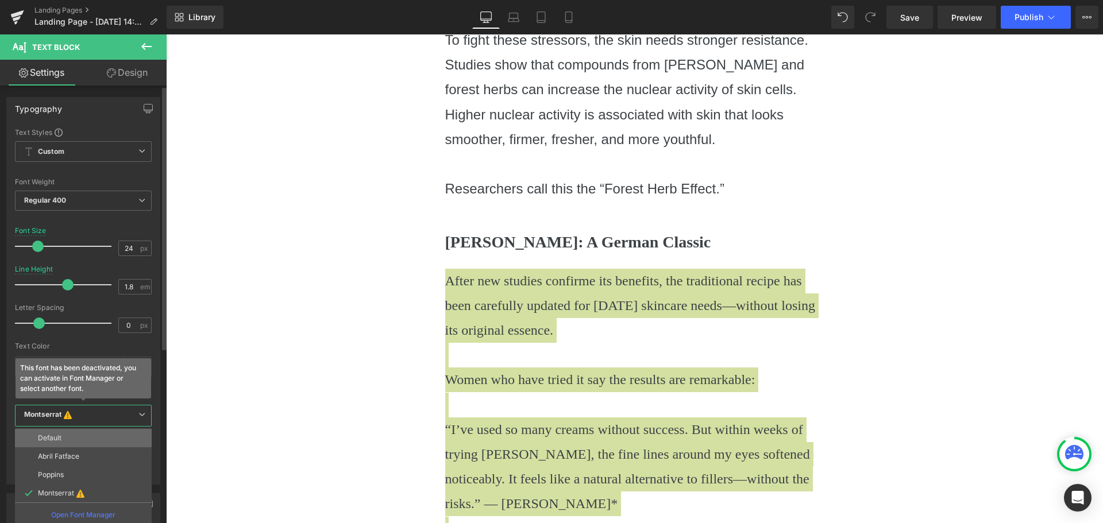
click at [93, 432] on li "Default" at bounding box center [83, 438] width 137 height 18
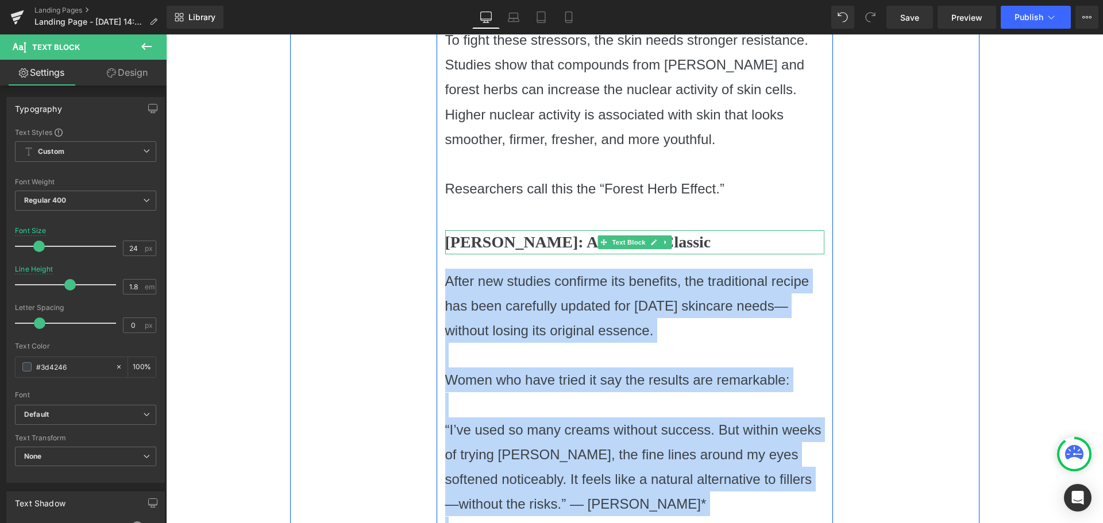
click at [485, 233] on b "[PERSON_NAME]: A German Classic" at bounding box center [578, 242] width 266 height 18
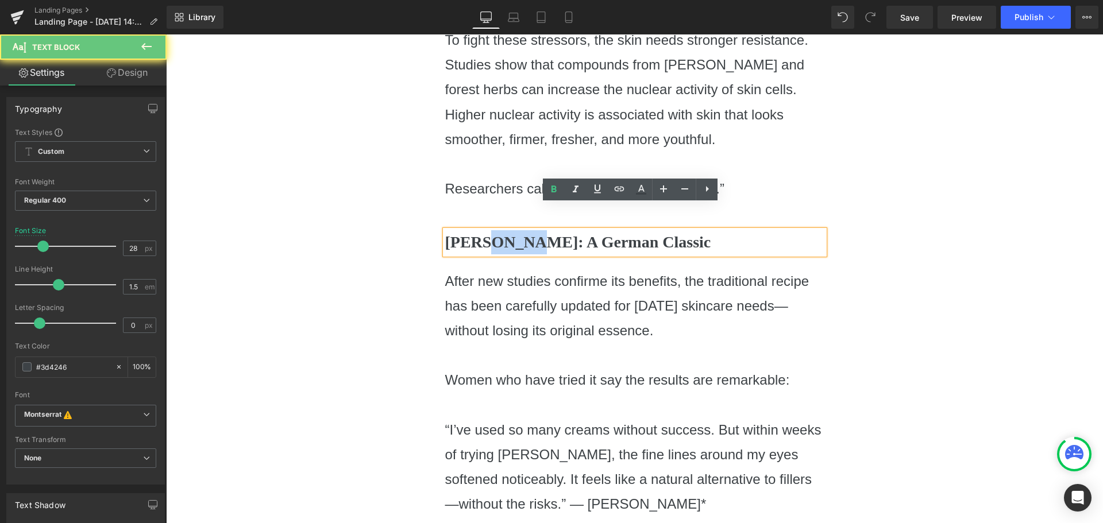
click at [485, 233] on b "[PERSON_NAME]: A German Classic" at bounding box center [578, 242] width 266 height 18
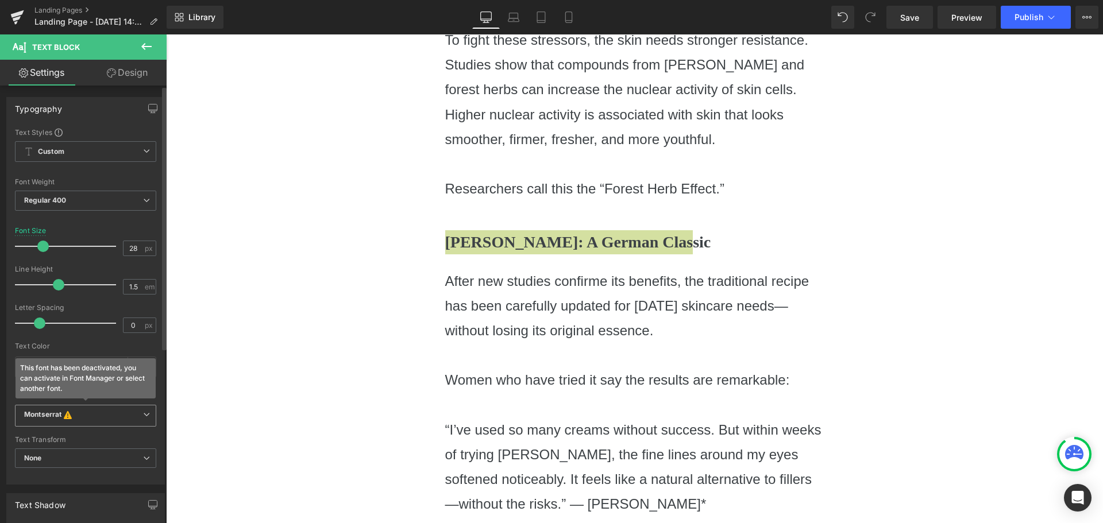
click at [80, 411] on b "Montserrat This font has been deactivated, you can activate in Font Manager or …" at bounding box center [83, 415] width 119 height 11
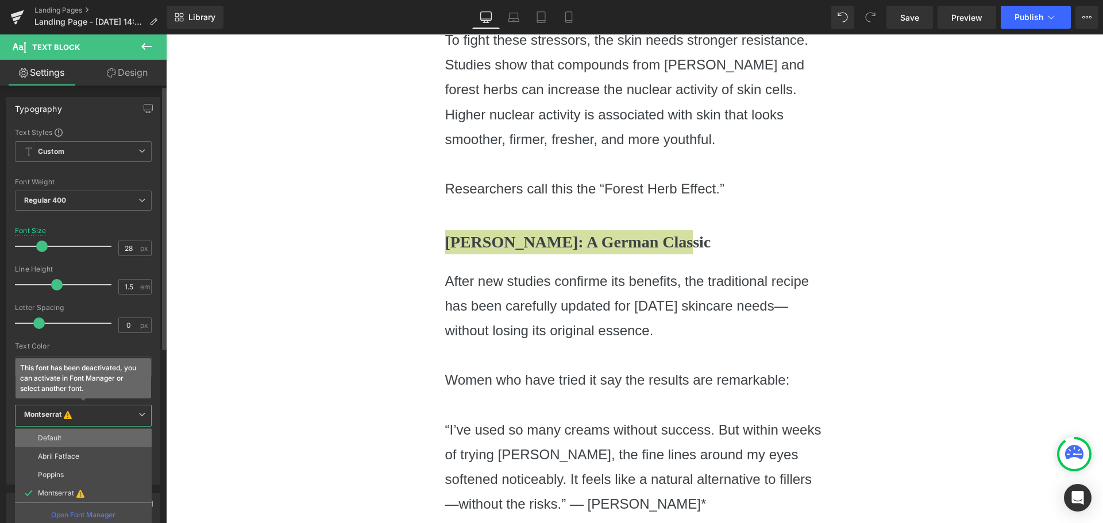
click at [80, 431] on li "Default" at bounding box center [83, 438] width 137 height 18
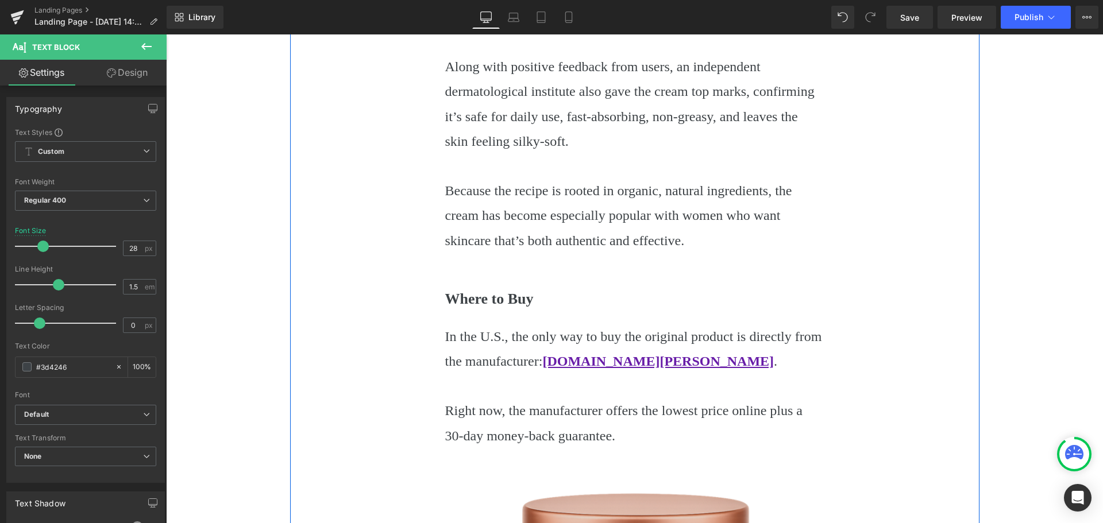
scroll to position [1953, 0]
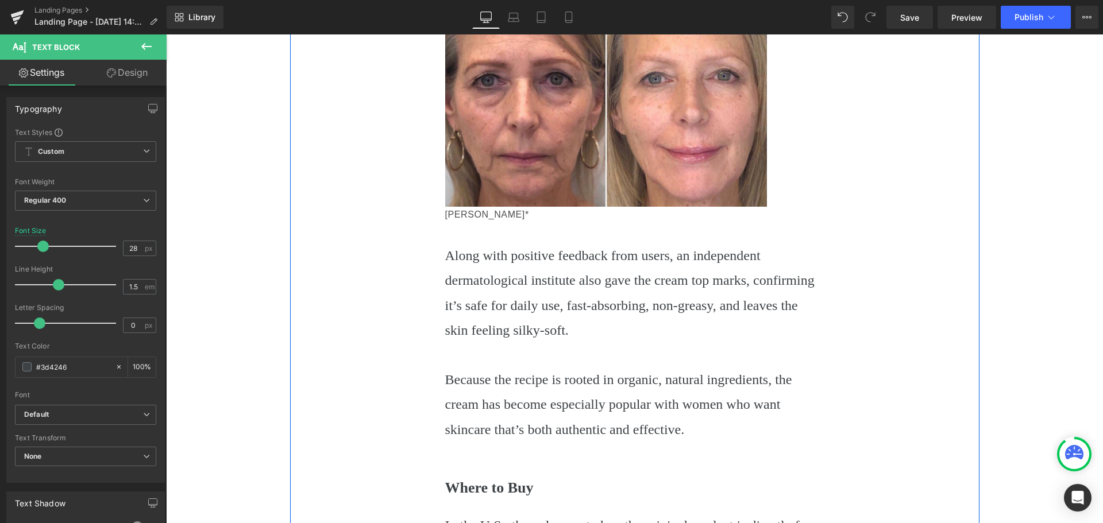
click at [520, 262] on p "Along with positive feedback from users, an independent dermatological institut…" at bounding box center [634, 293] width 379 height 99
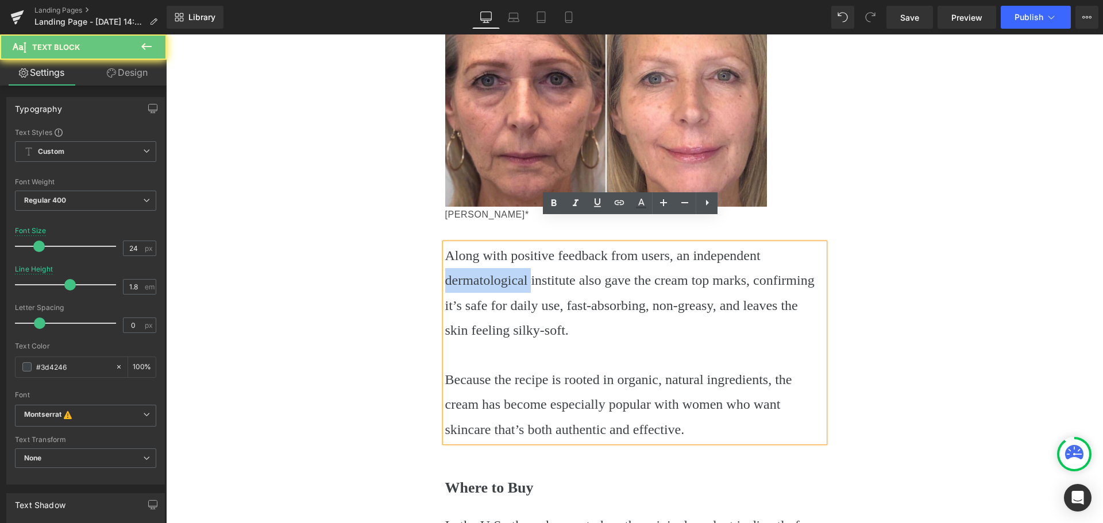
click at [520, 262] on p "Along with positive feedback from users, an independent dermatological institut…" at bounding box center [634, 293] width 379 height 99
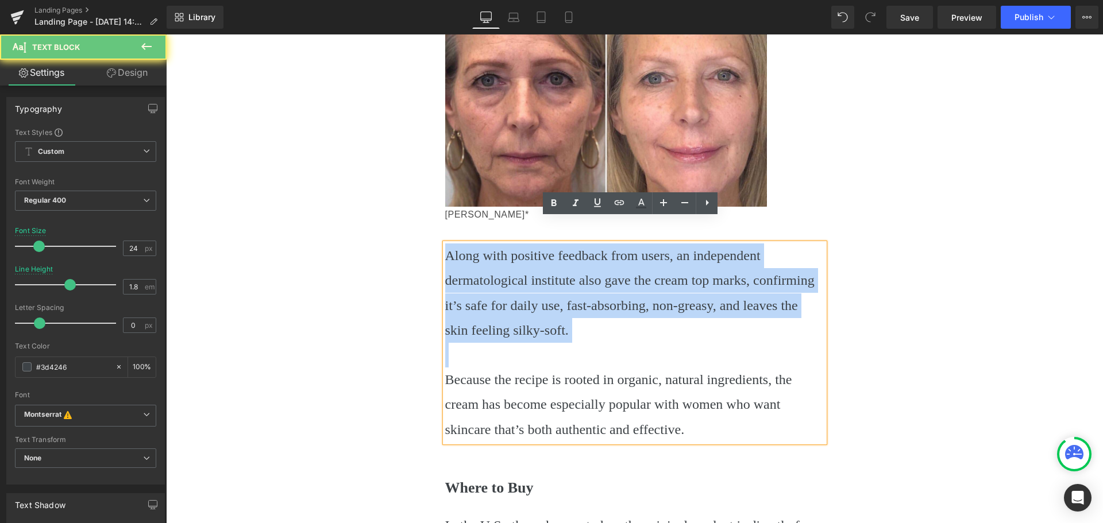
click at [520, 262] on p "Along with positive feedback from users, an independent dermatological institut…" at bounding box center [634, 293] width 379 height 99
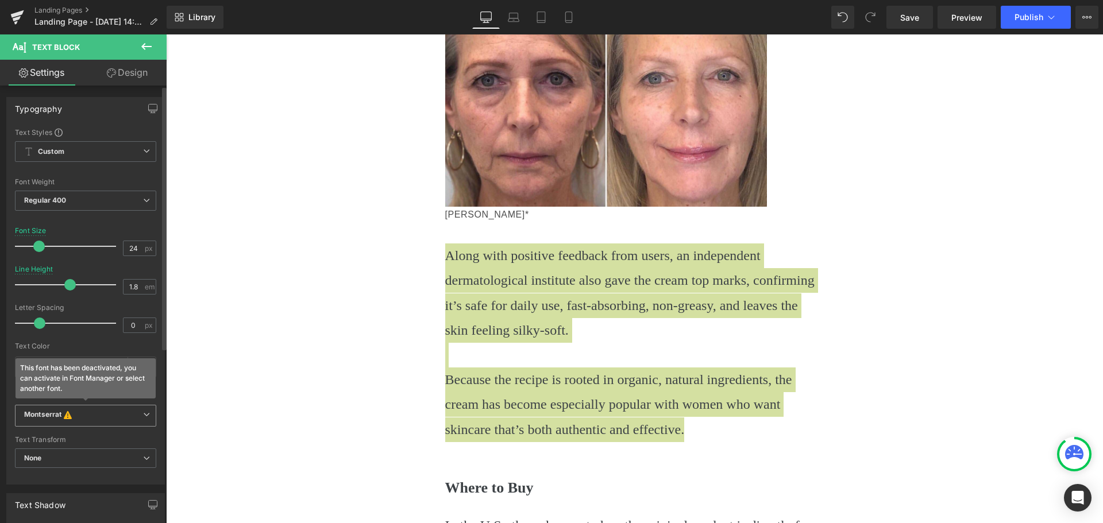
click at [69, 417] on icon at bounding box center [68, 414] width 8 height 9
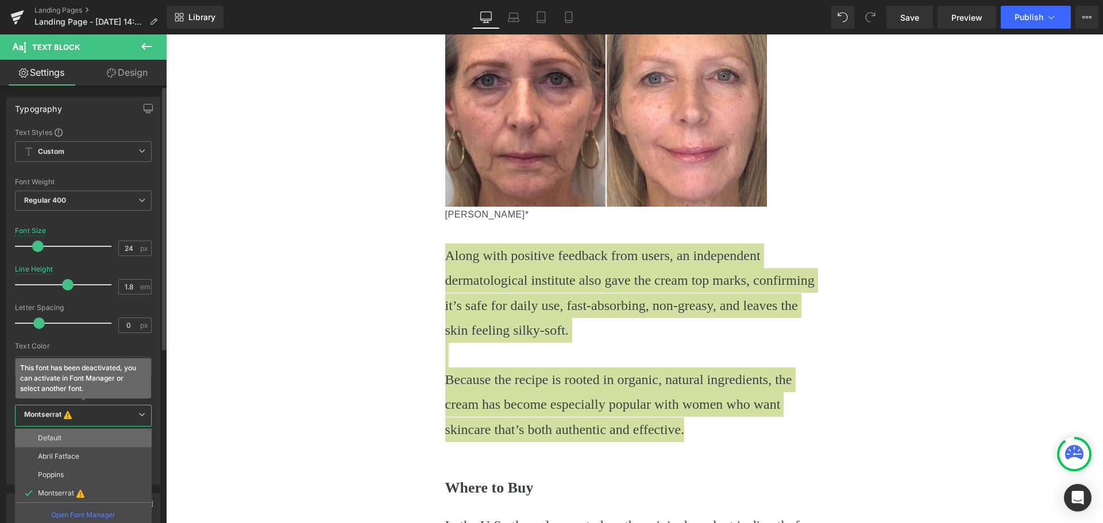
click at [65, 430] on li "Default" at bounding box center [83, 438] width 137 height 18
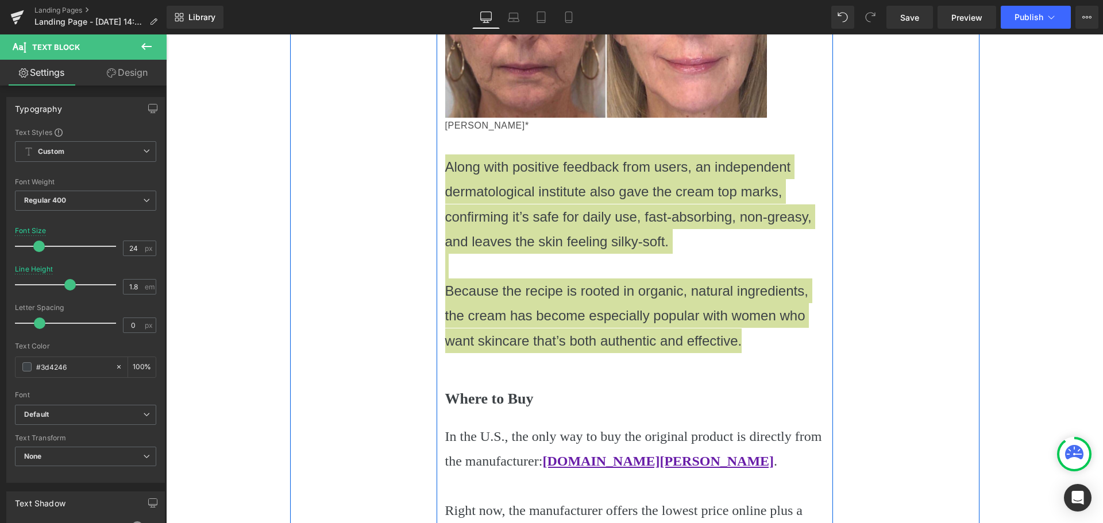
scroll to position [2182, 0]
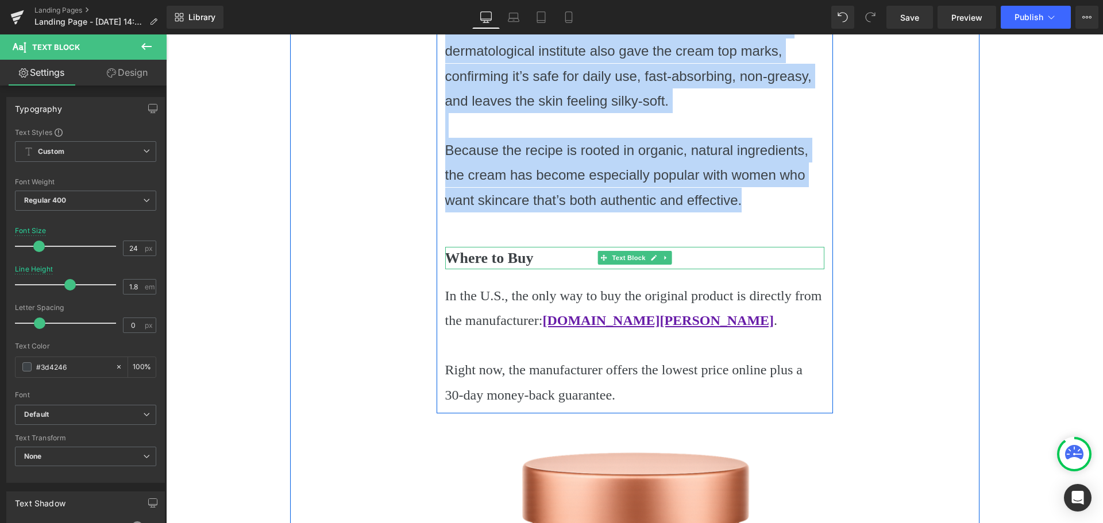
click at [469, 250] on b "Where to Buy" at bounding box center [489, 258] width 88 height 17
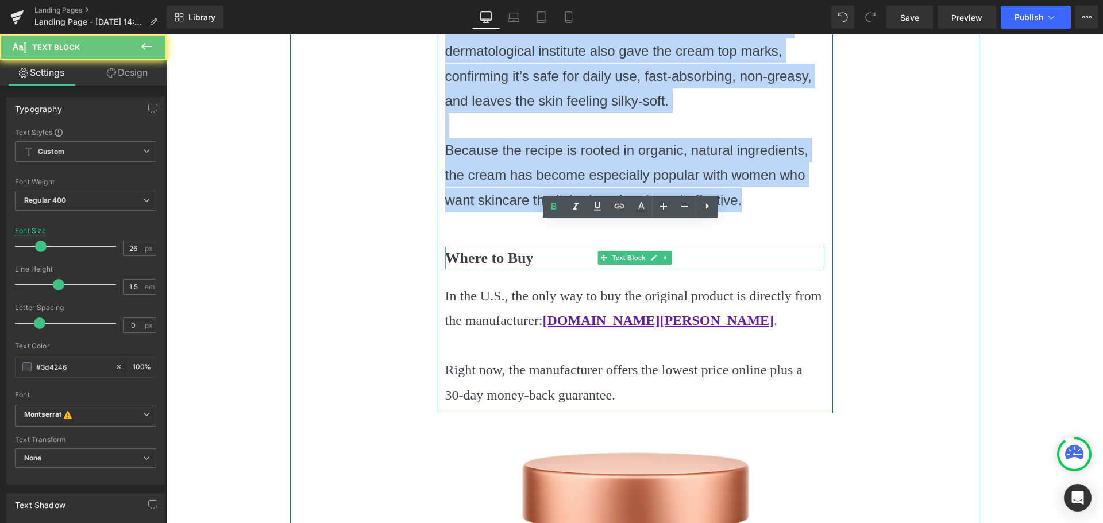
click at [469, 250] on b "Where to Buy" at bounding box center [489, 258] width 88 height 17
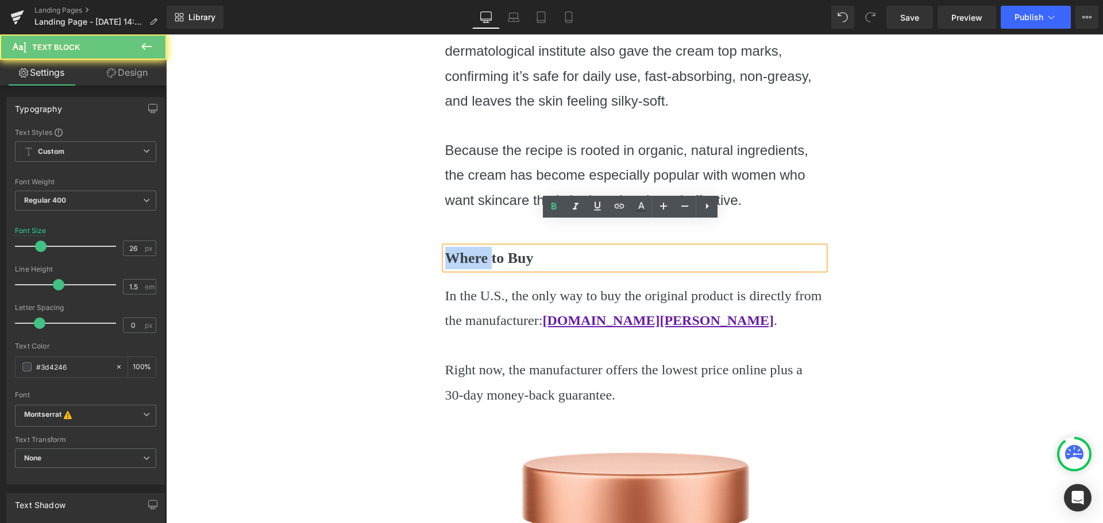
click at [469, 250] on b "Where to Buy" at bounding box center [489, 258] width 88 height 17
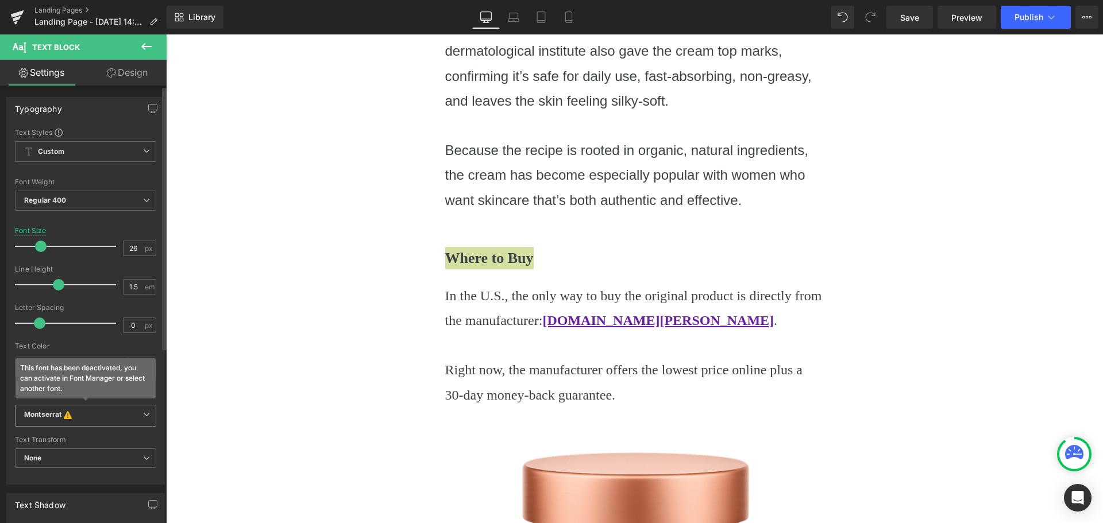
click at [88, 407] on span "Montserrat This font has been deactivated, you can activate in Font Manager or …" at bounding box center [85, 416] width 141 height 22
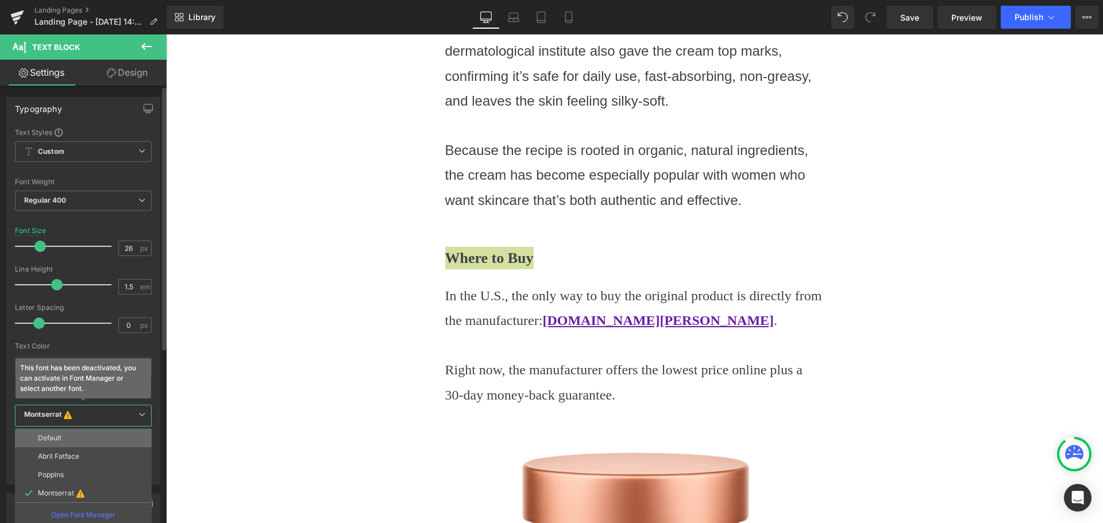
click at [77, 429] on li "Default" at bounding box center [83, 438] width 137 height 18
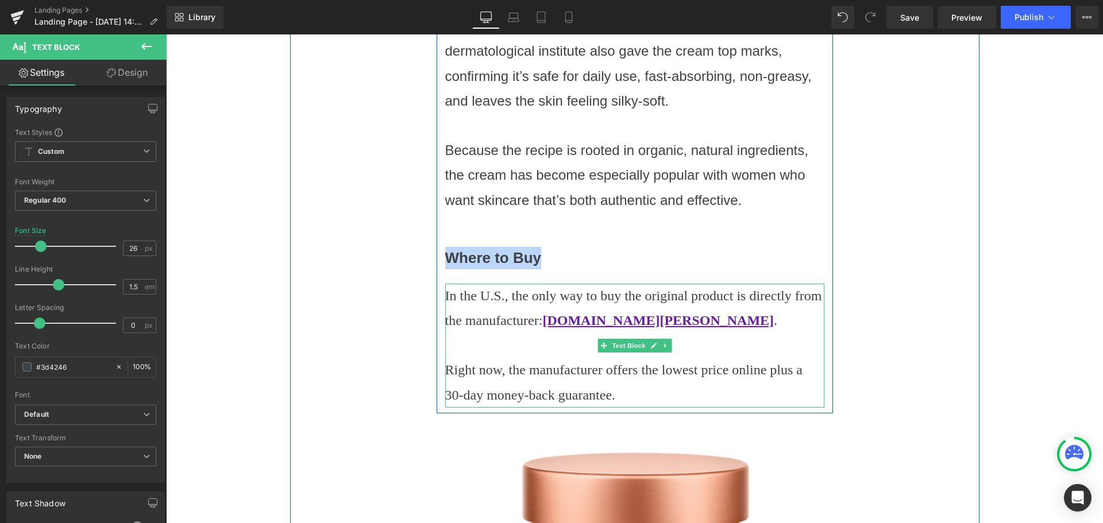
click at [461, 295] on p "In the U.S., the only way to buy the original product is directly from the manu…" at bounding box center [634, 308] width 379 height 49
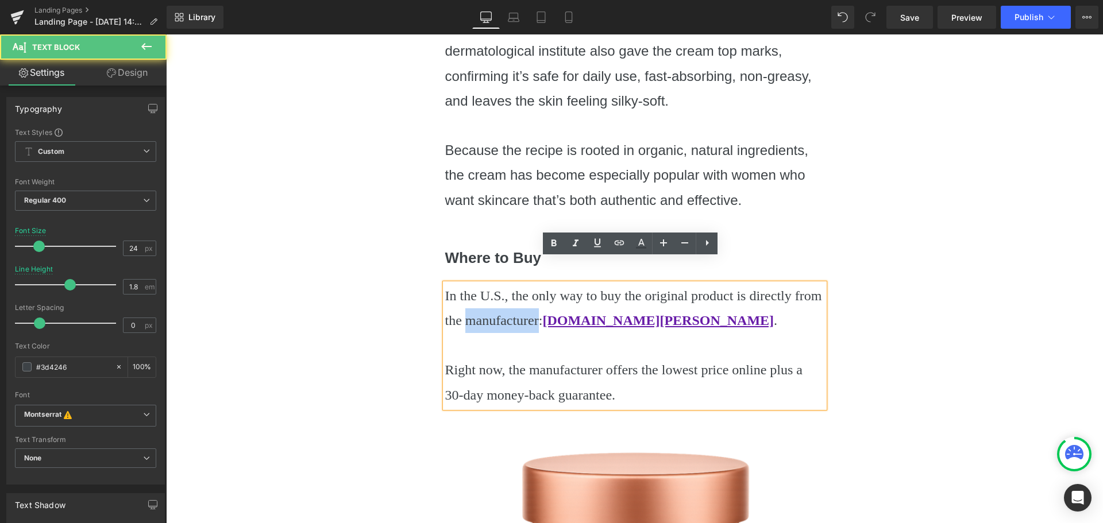
click at [461, 295] on p "In the U.S., the only way to buy the original product is directly from the manu…" at bounding box center [634, 308] width 379 height 49
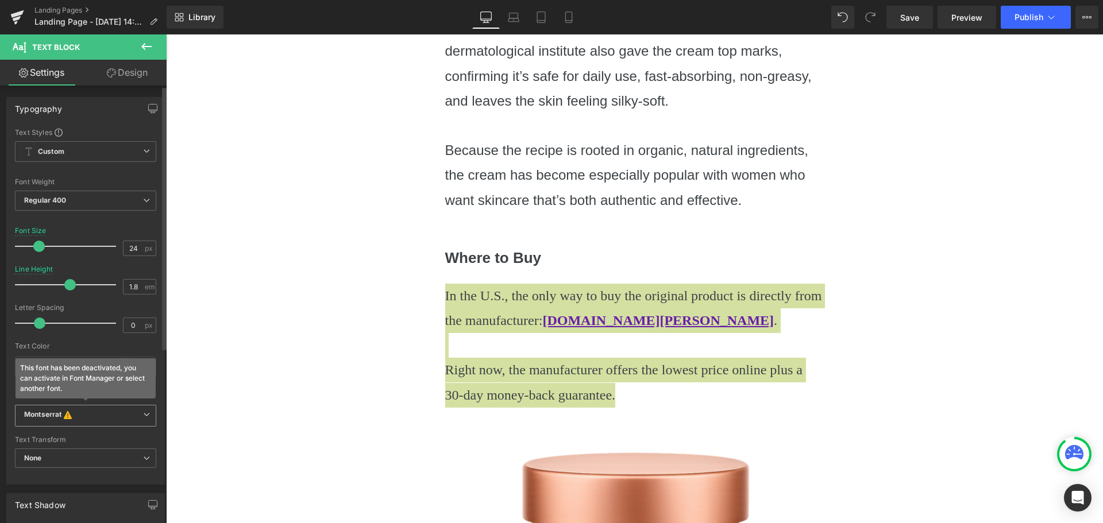
click at [46, 422] on span "Montserrat This font has been deactivated, you can activate in Font Manager or …" at bounding box center [85, 416] width 141 height 22
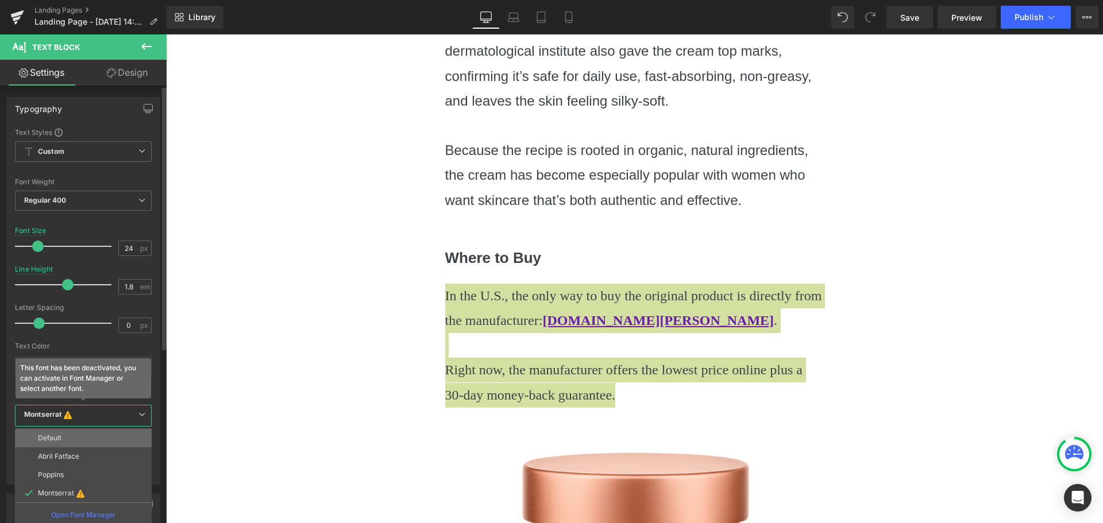
click at [83, 431] on li "Default" at bounding box center [83, 438] width 137 height 18
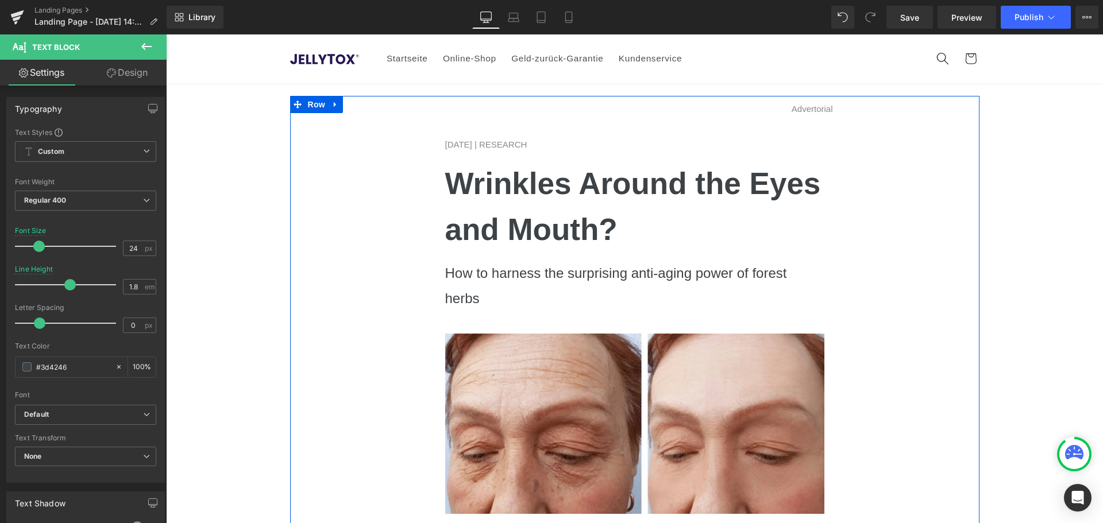
scroll to position [0, 0]
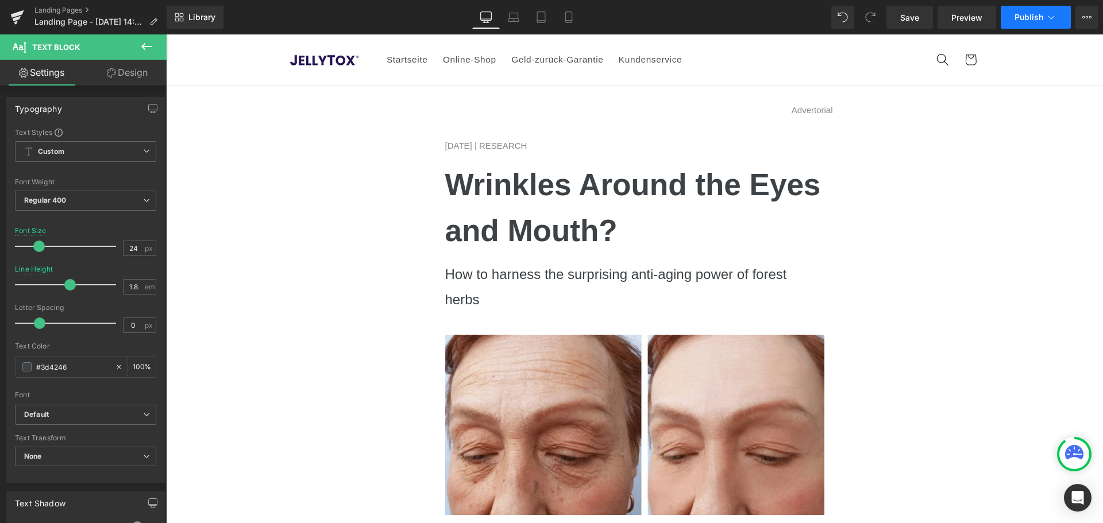
click at [1025, 10] on button "Publish" at bounding box center [1035, 17] width 70 height 23
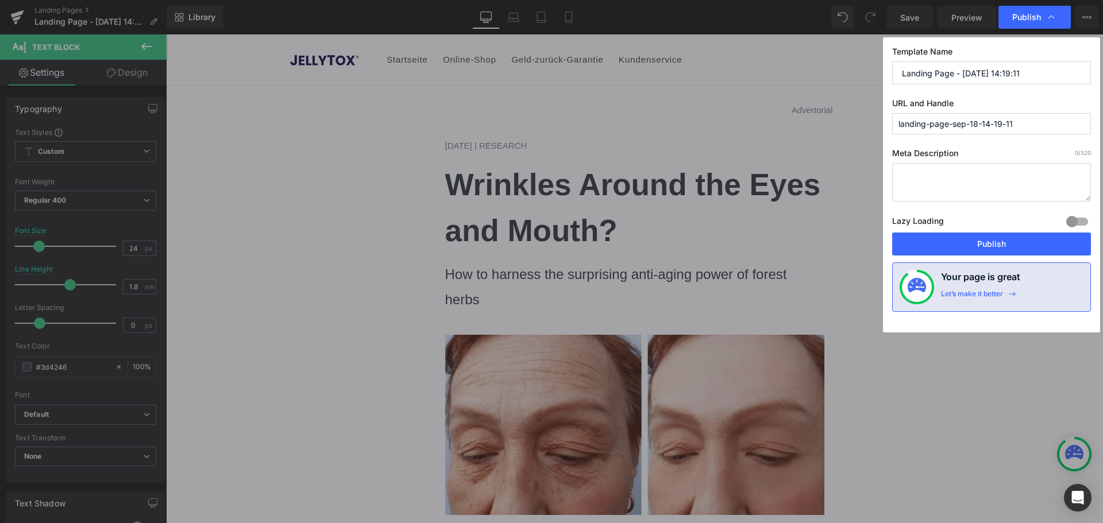
click at [946, 69] on input "Landing Page - [DATE] 14:19:11" at bounding box center [991, 72] width 199 height 23
type input "Magazin - Wald [PERSON_NAME]"
click at [952, 122] on input "landing-page-sep-18-14-19-11" at bounding box center [991, 123] width 199 height 21
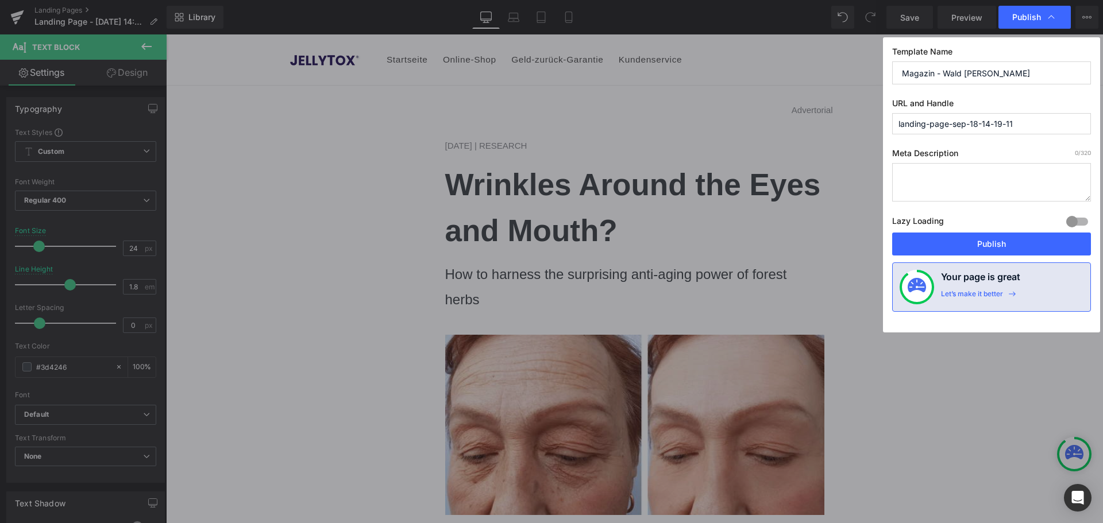
click at [952, 122] on input "landing-page-sep-18-14-19-11" at bounding box center [991, 123] width 199 height 21
type input "waldgeist-1"
click at [999, 249] on button "Publish" at bounding box center [991, 244] width 199 height 23
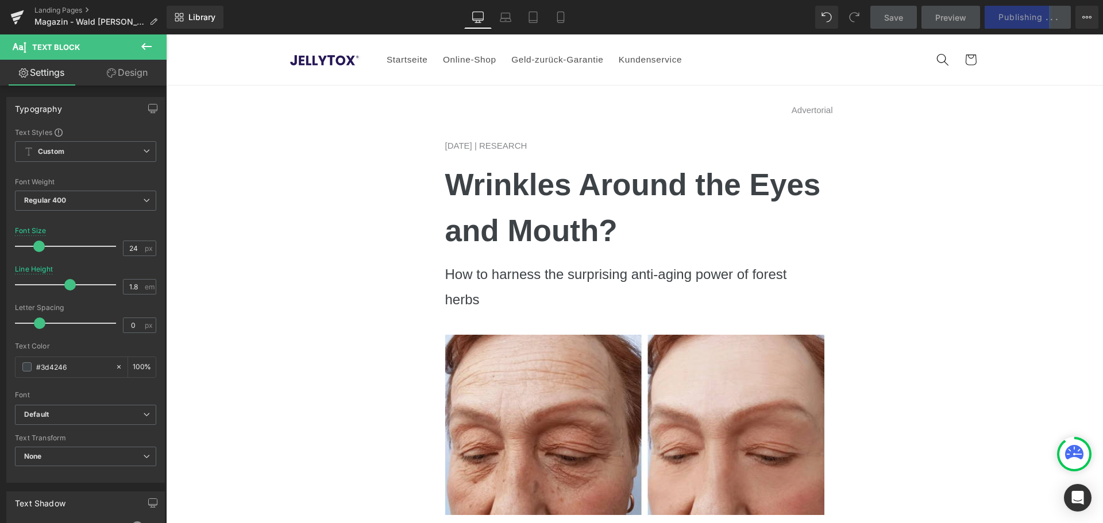
drag, startPoint x: 1102, startPoint y: 64, endPoint x: 1268, endPoint y: 65, distance: 166.0
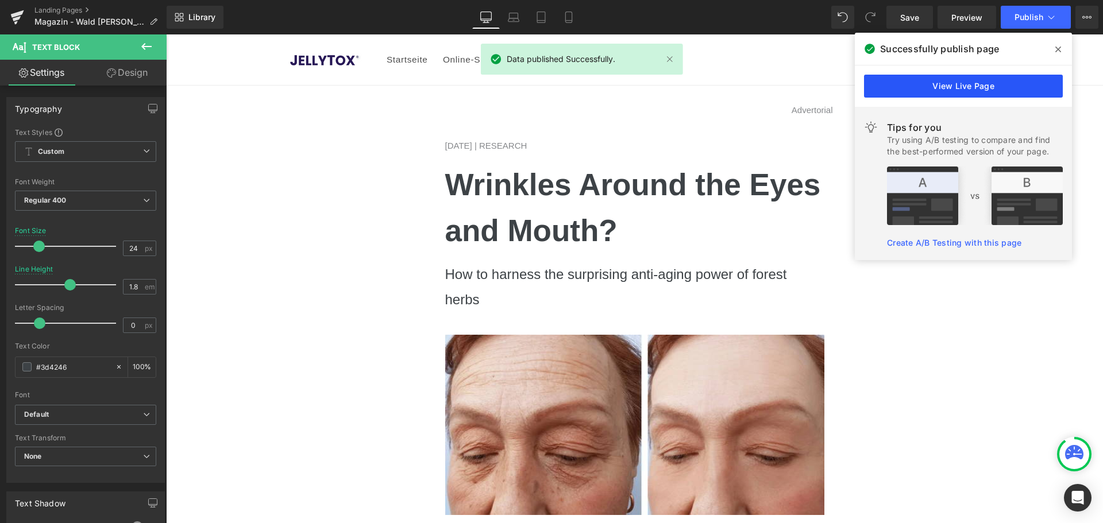
click at [983, 83] on link "View Live Page" at bounding box center [963, 86] width 199 height 23
